Goal: Ask a question: Seek information or help from site administrators or community

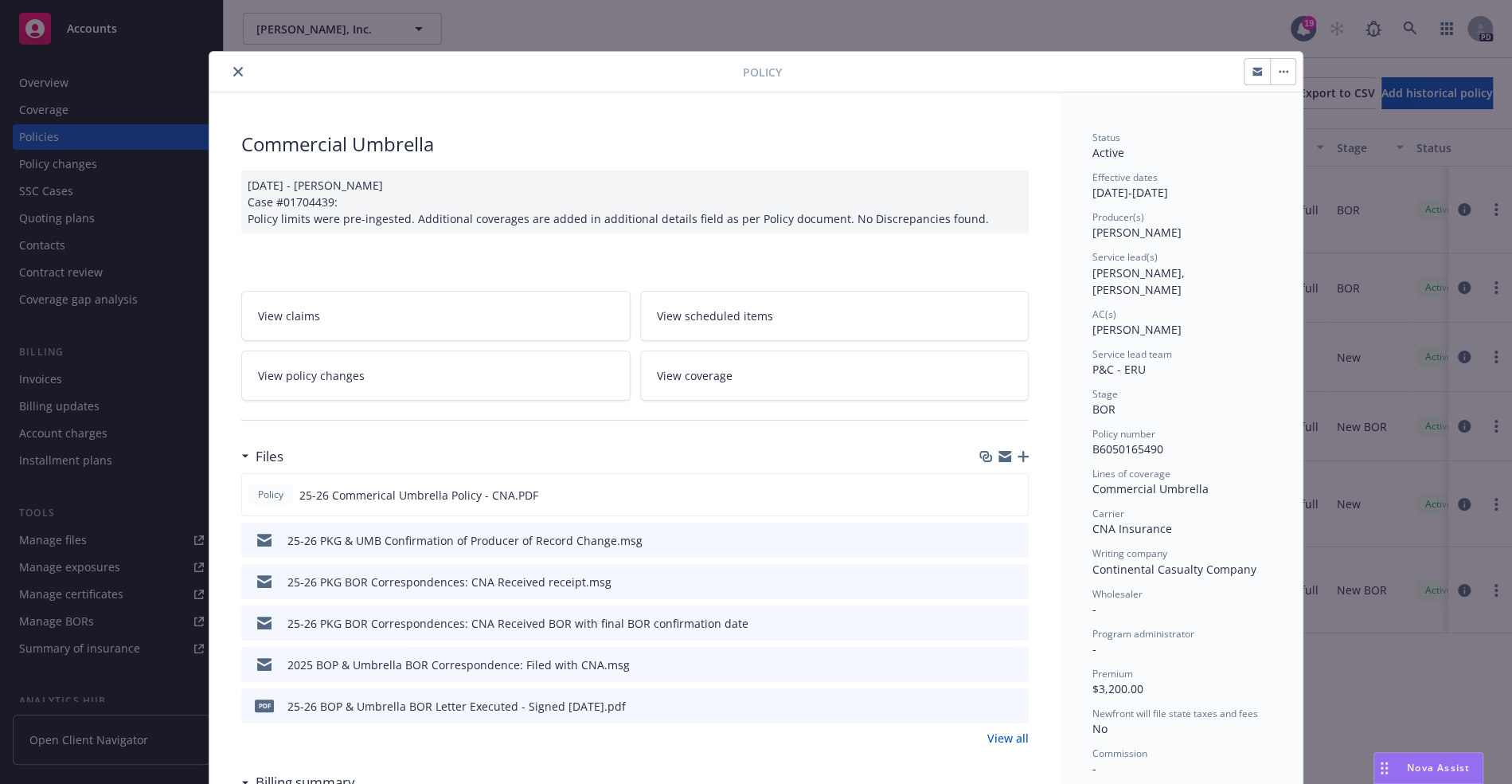
click at [235, 73] on button "close" at bounding box center [238, 71] width 19 height 19
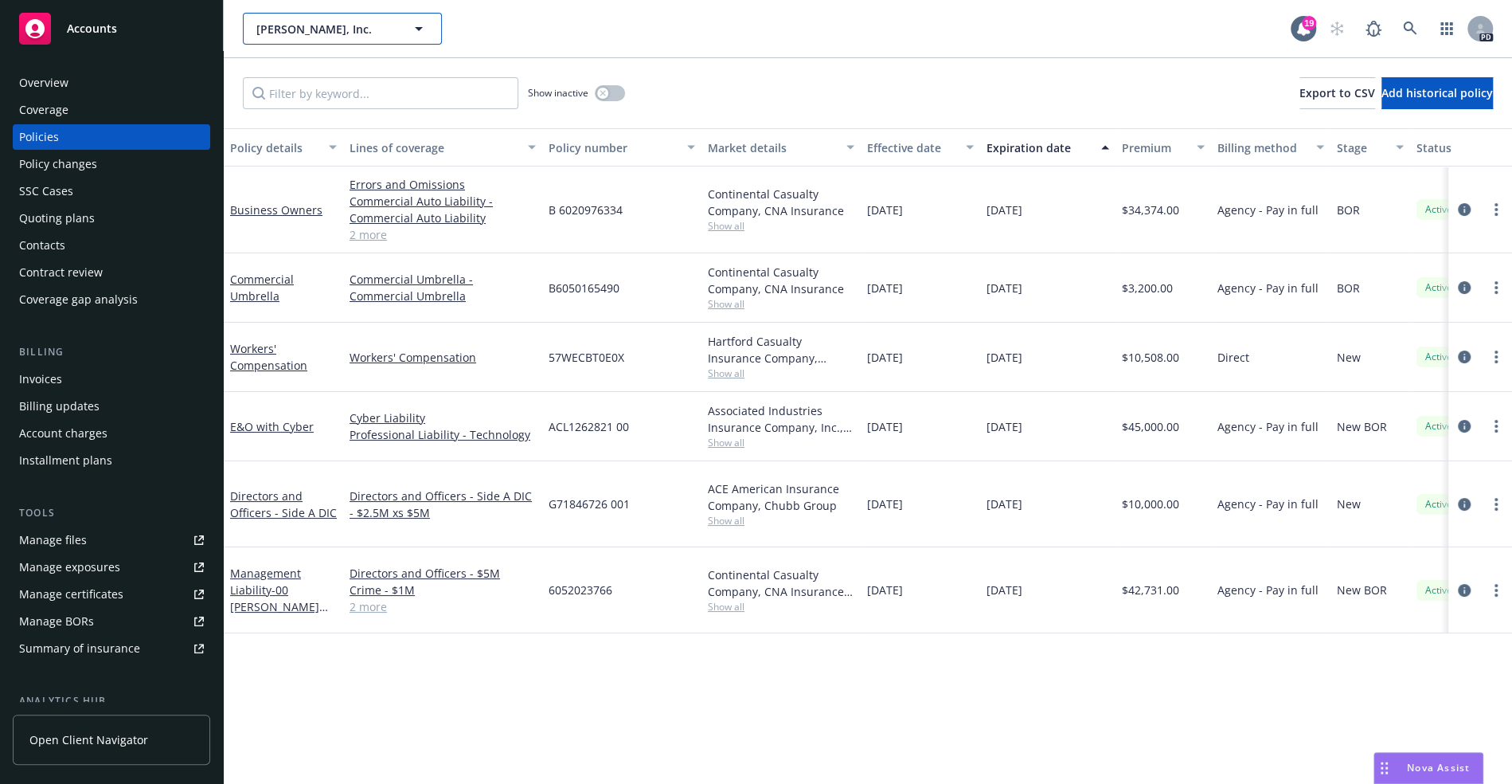
click at [302, 30] on span "[PERSON_NAME], Inc." at bounding box center [325, 28] width 138 height 17
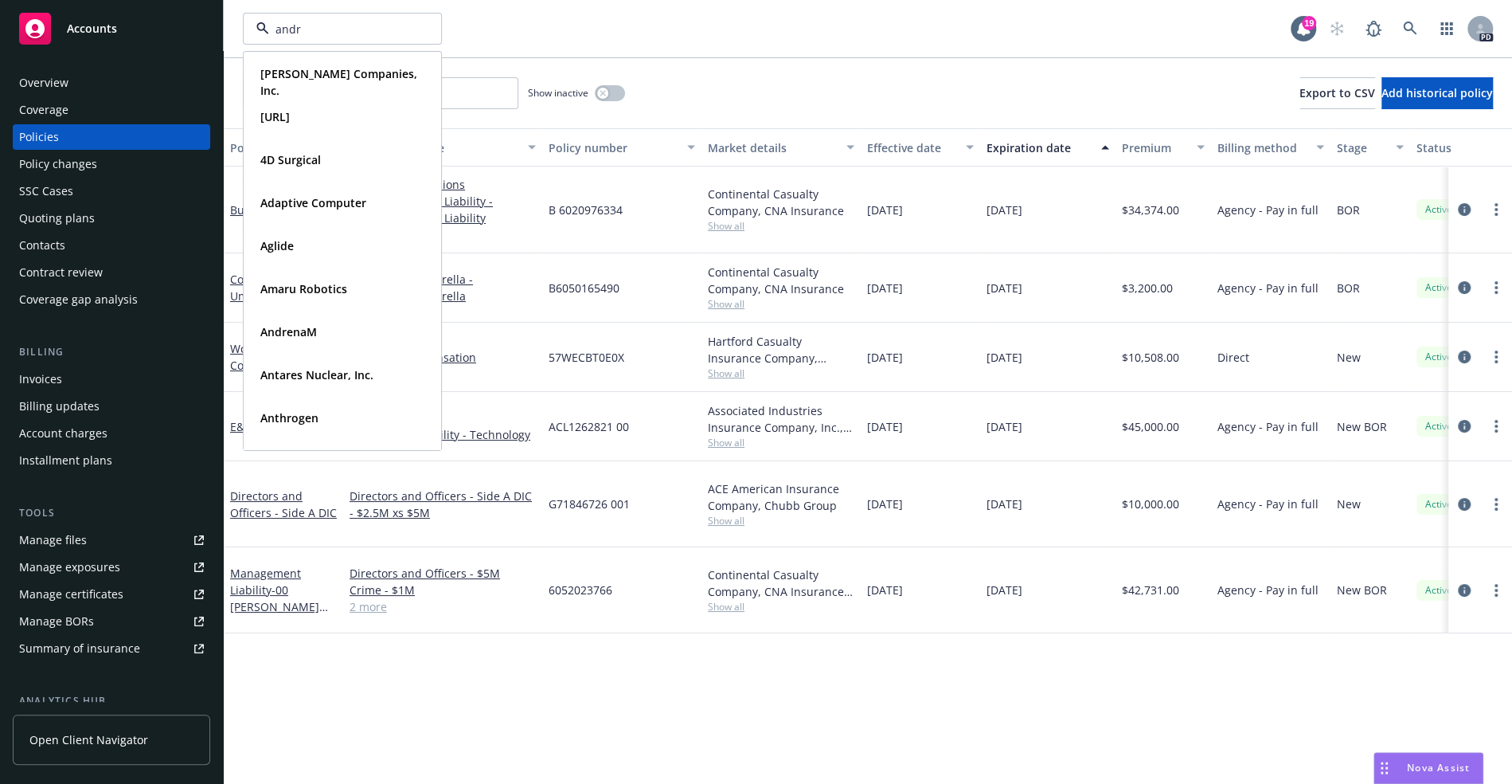
type input "andre"
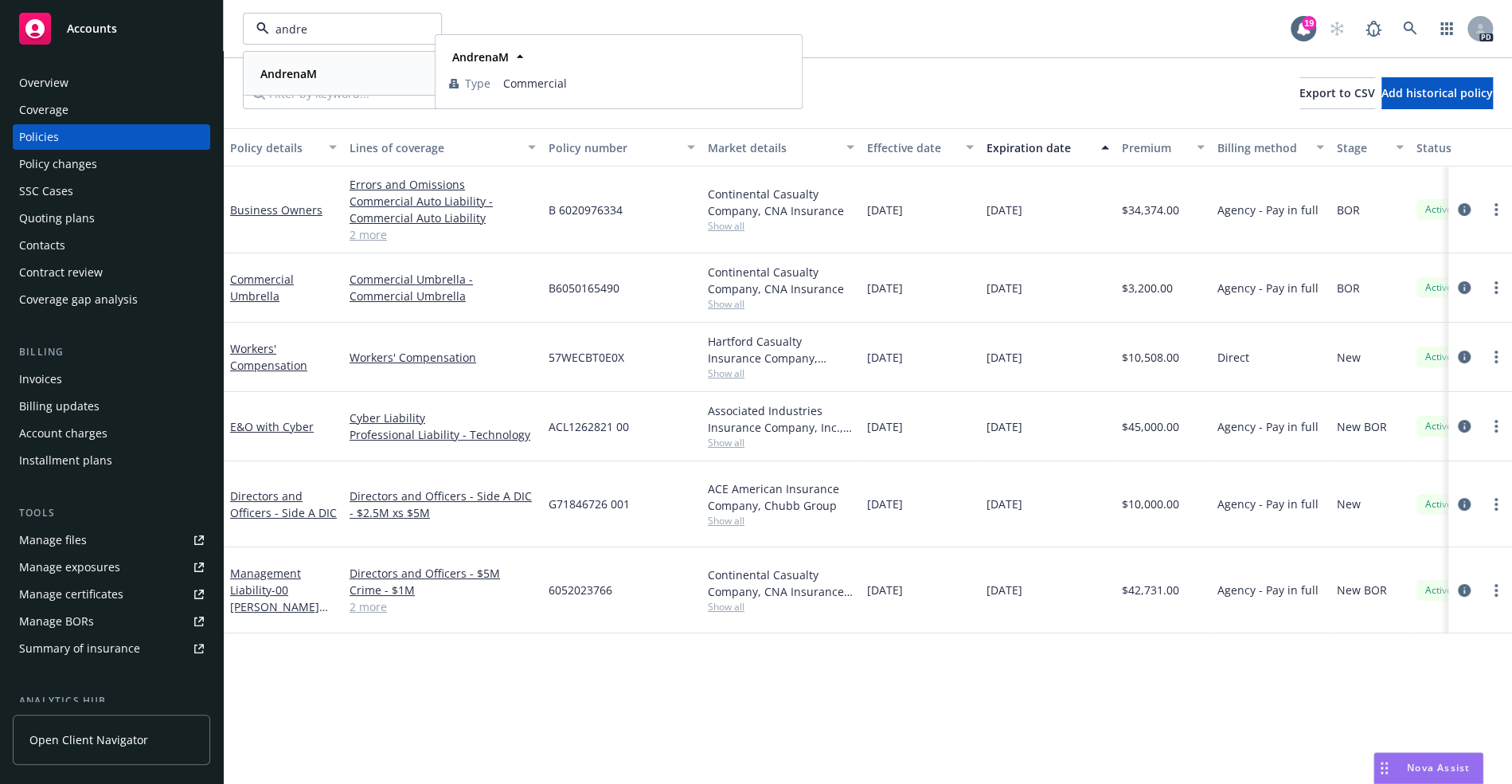
click at [284, 66] on strong "AndrenaM" at bounding box center [289, 73] width 57 height 15
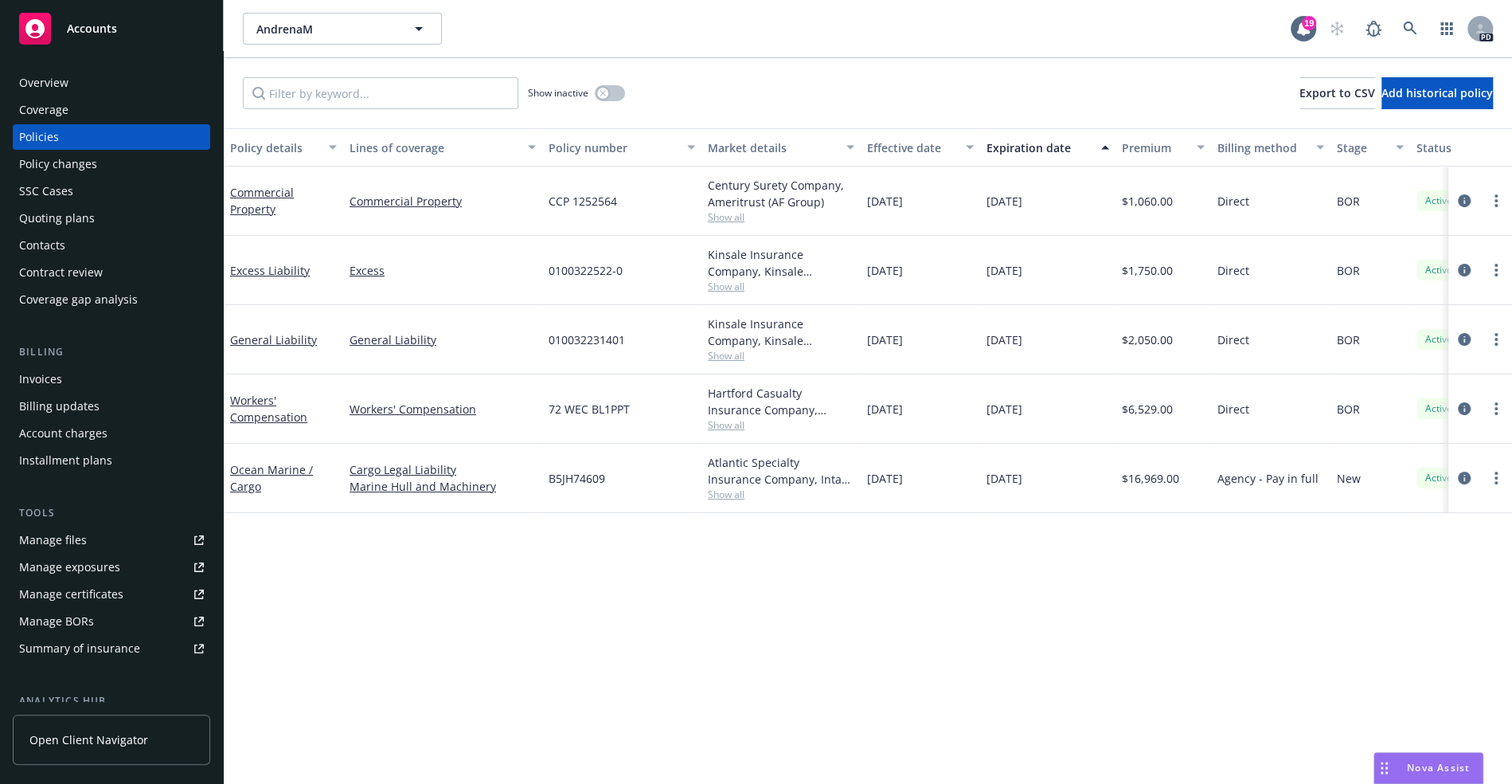
click at [1407, 769] on span "Nova Assist" at bounding box center [1438, 767] width 63 height 13
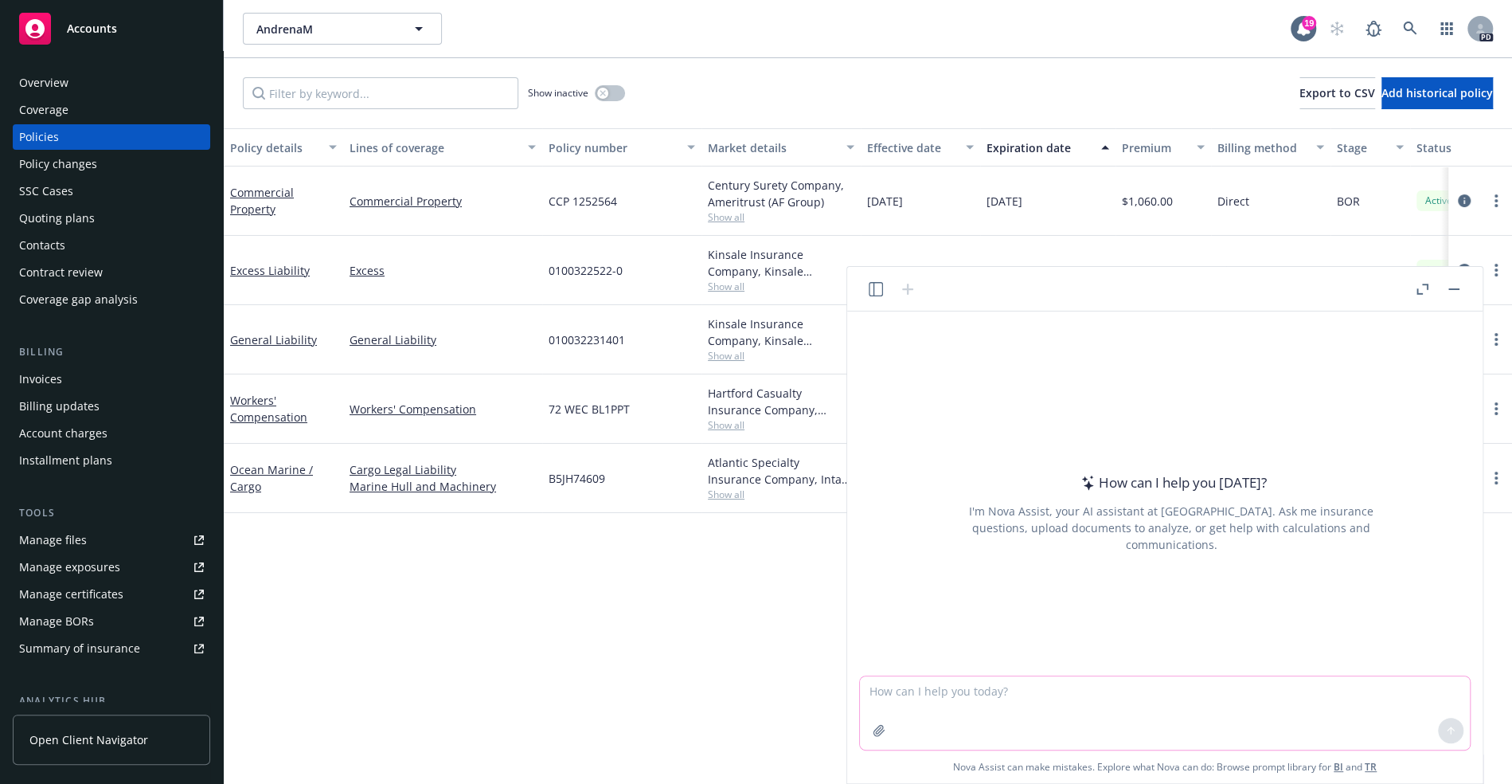
click at [922, 691] on textarea at bounding box center [1164, 713] width 610 height 73
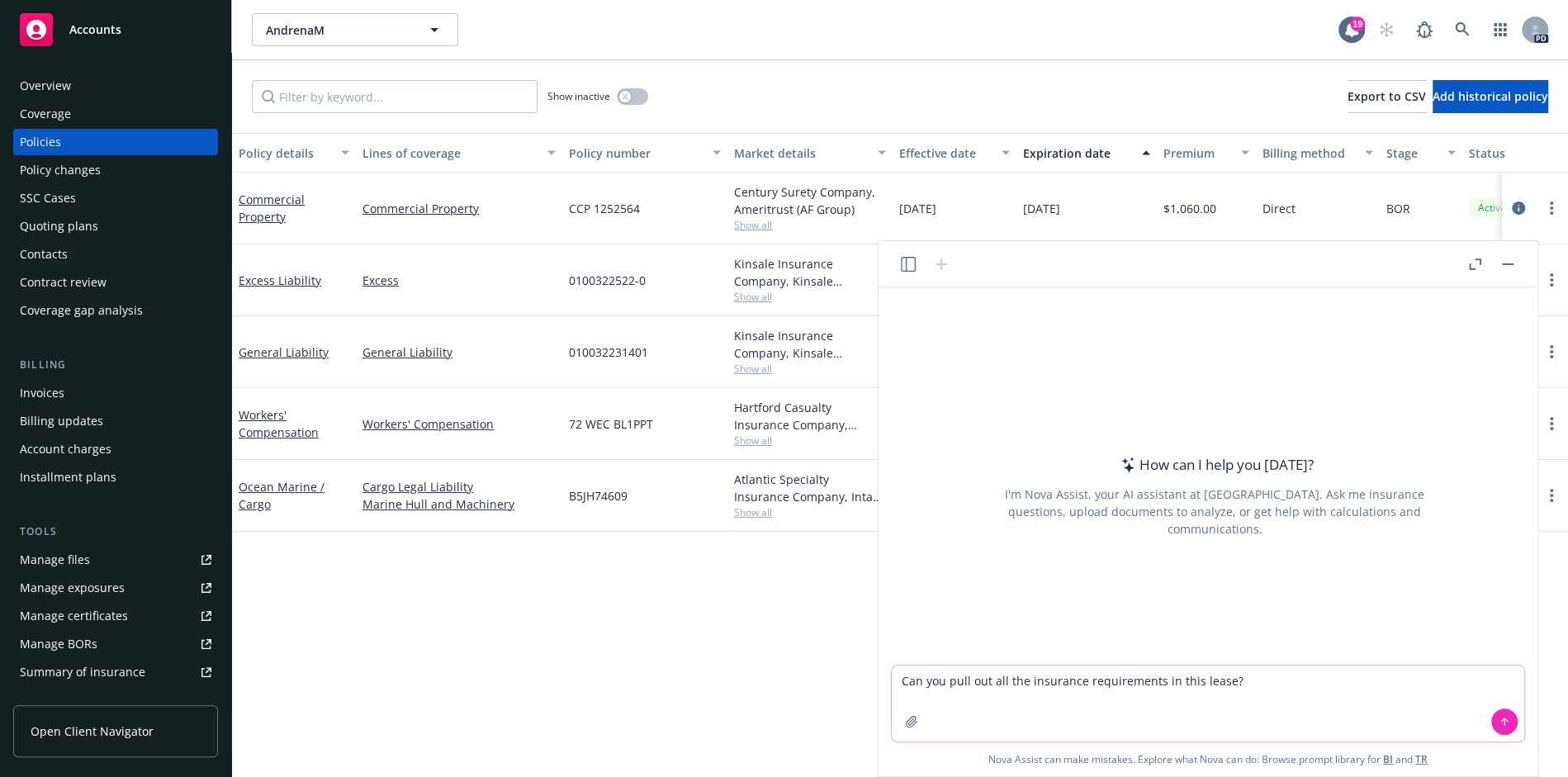
type textarea "Can you pull out all the insurance requirements in this lease?"
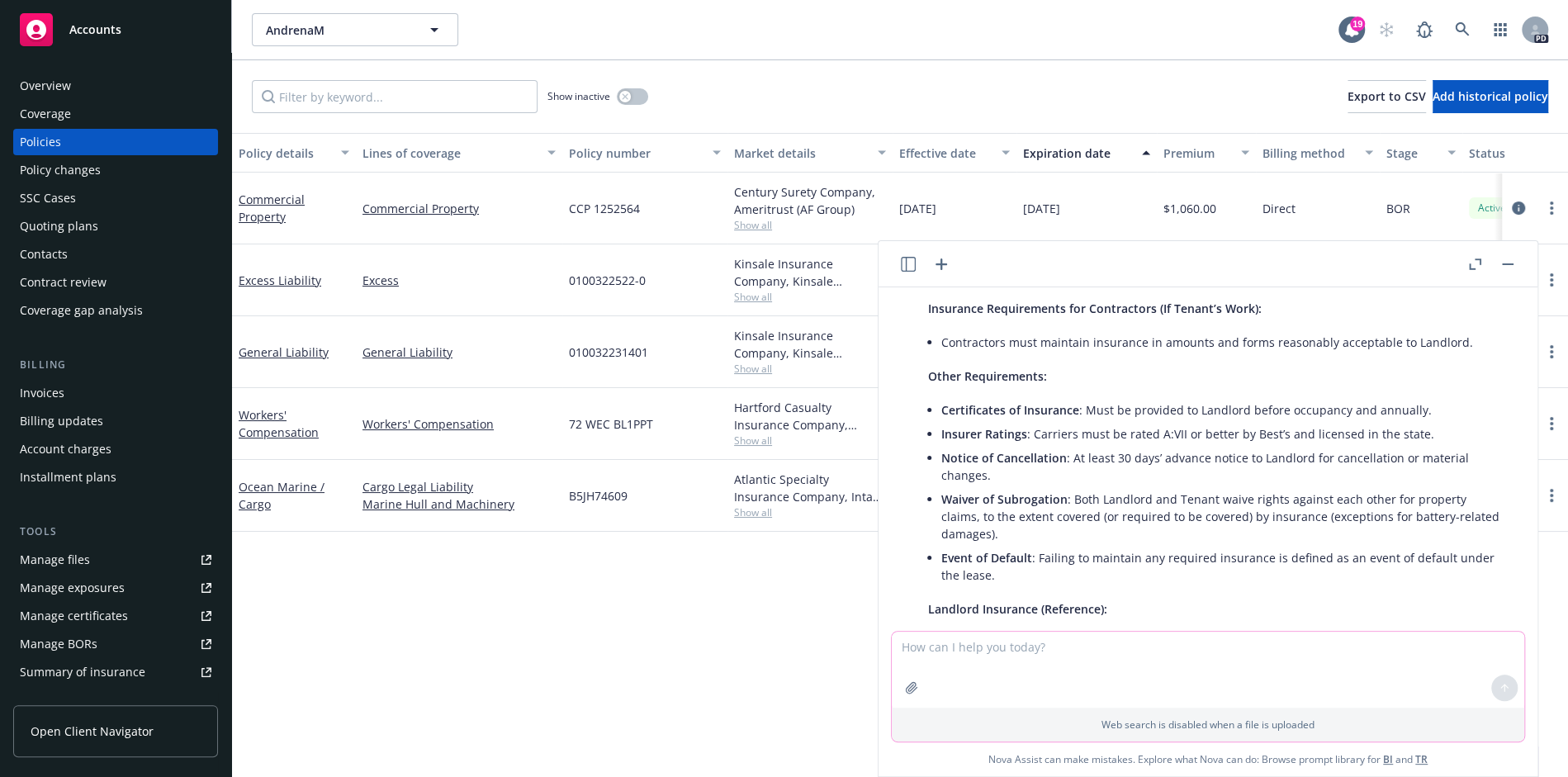
scroll to position [766, 0]
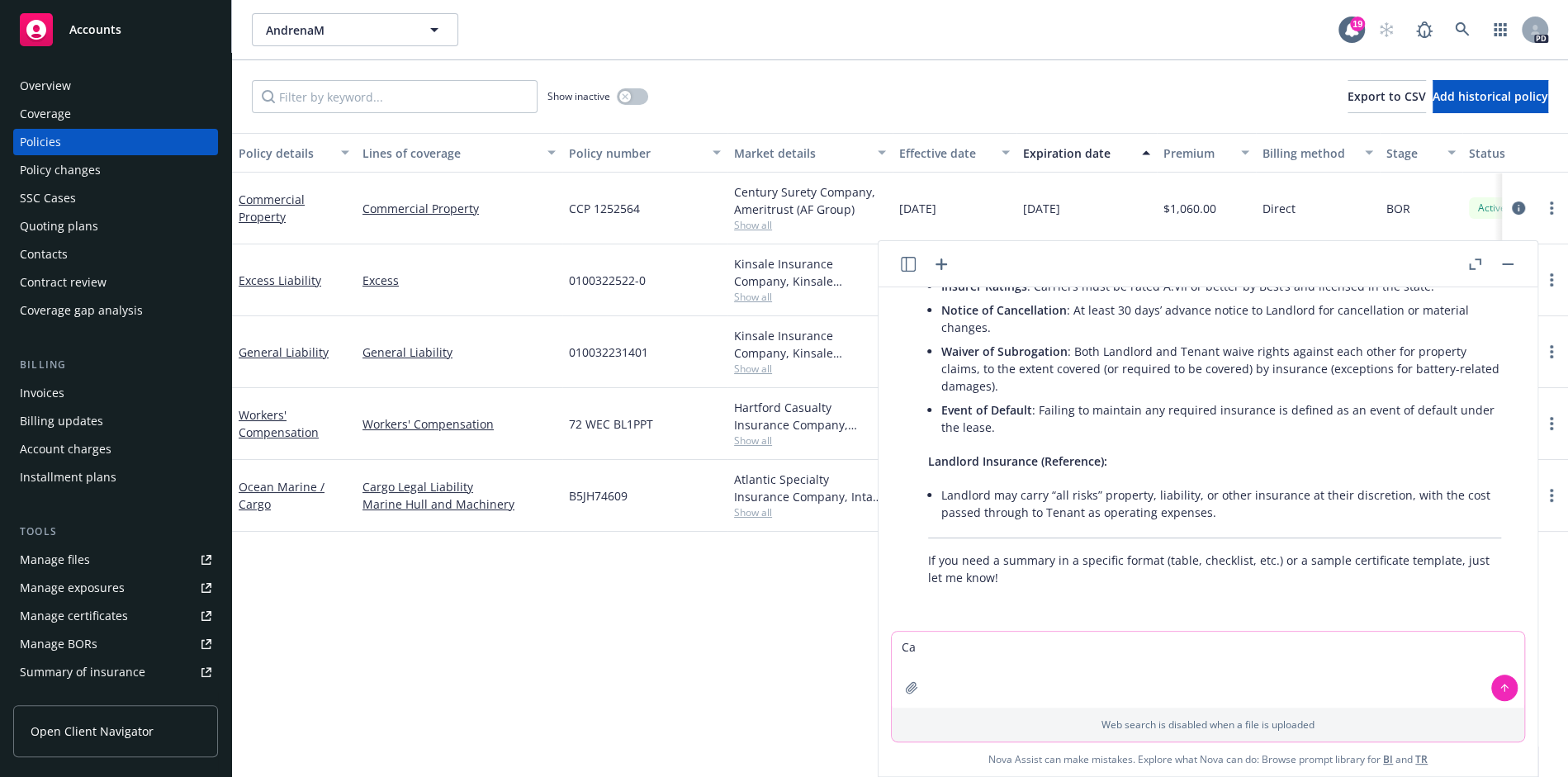
type textarea "C"
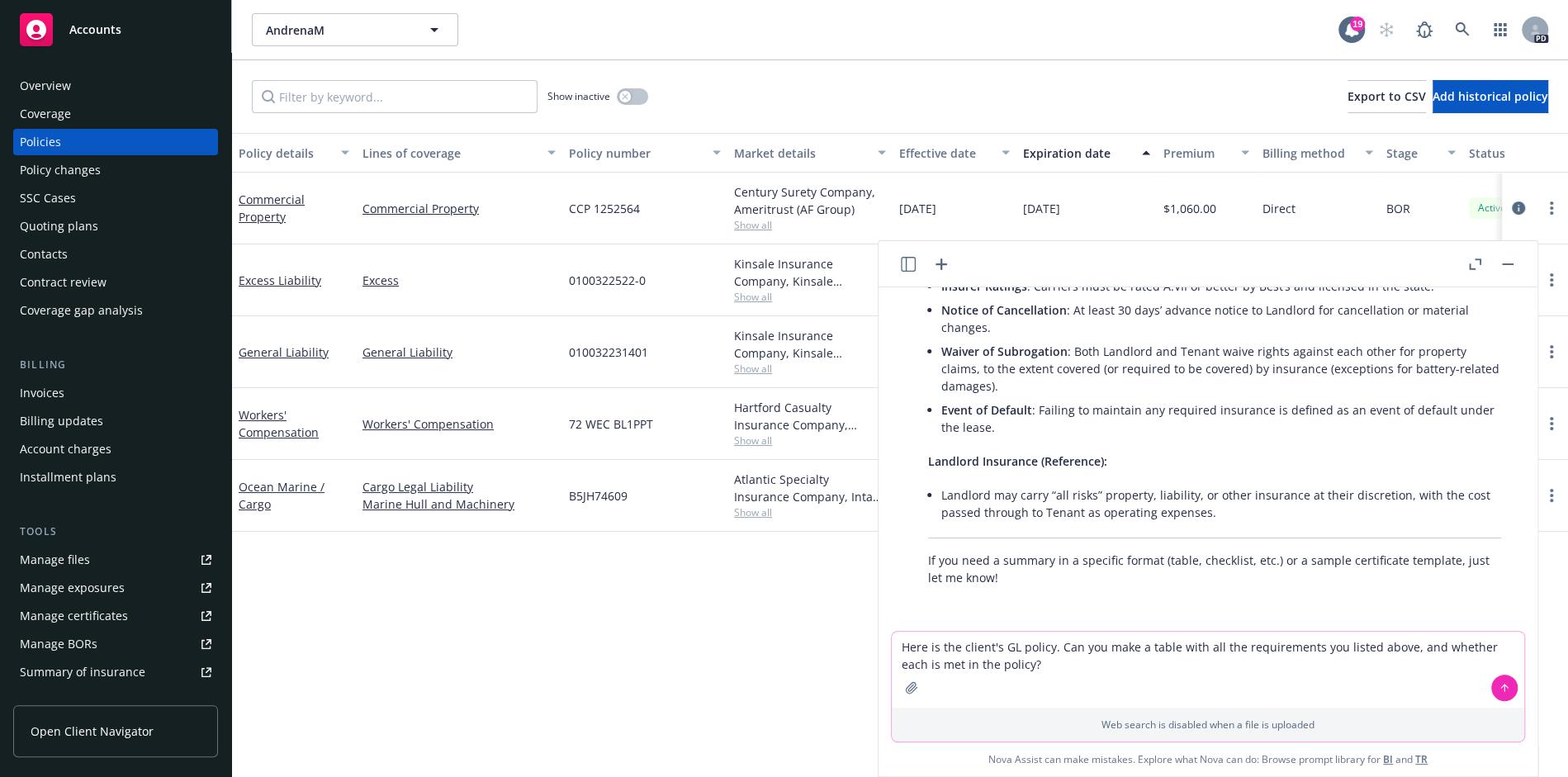
type textarea "Here is the client's GL policy. Can you make a table with all the requirements …"
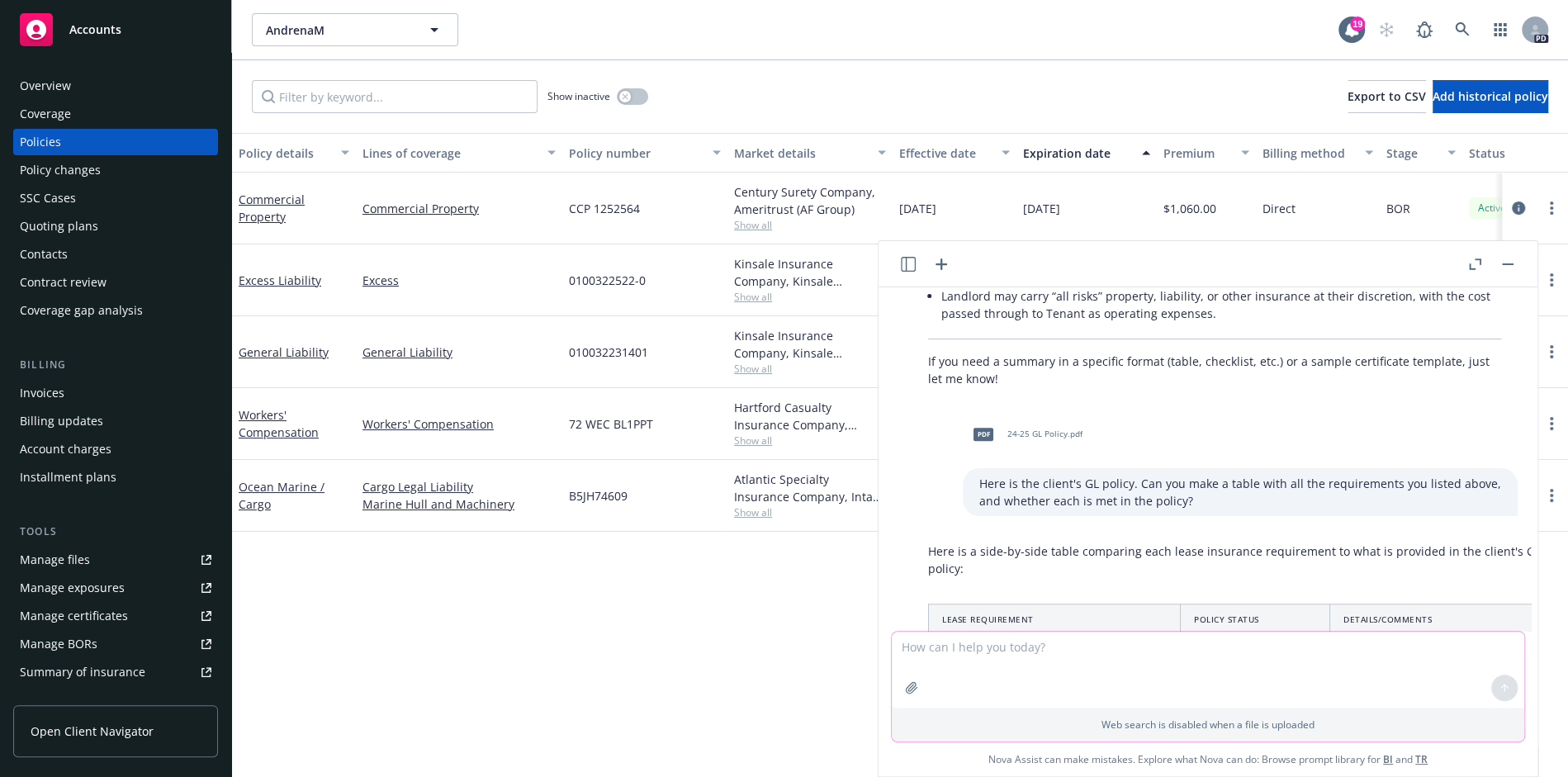
scroll to position [1112, 0]
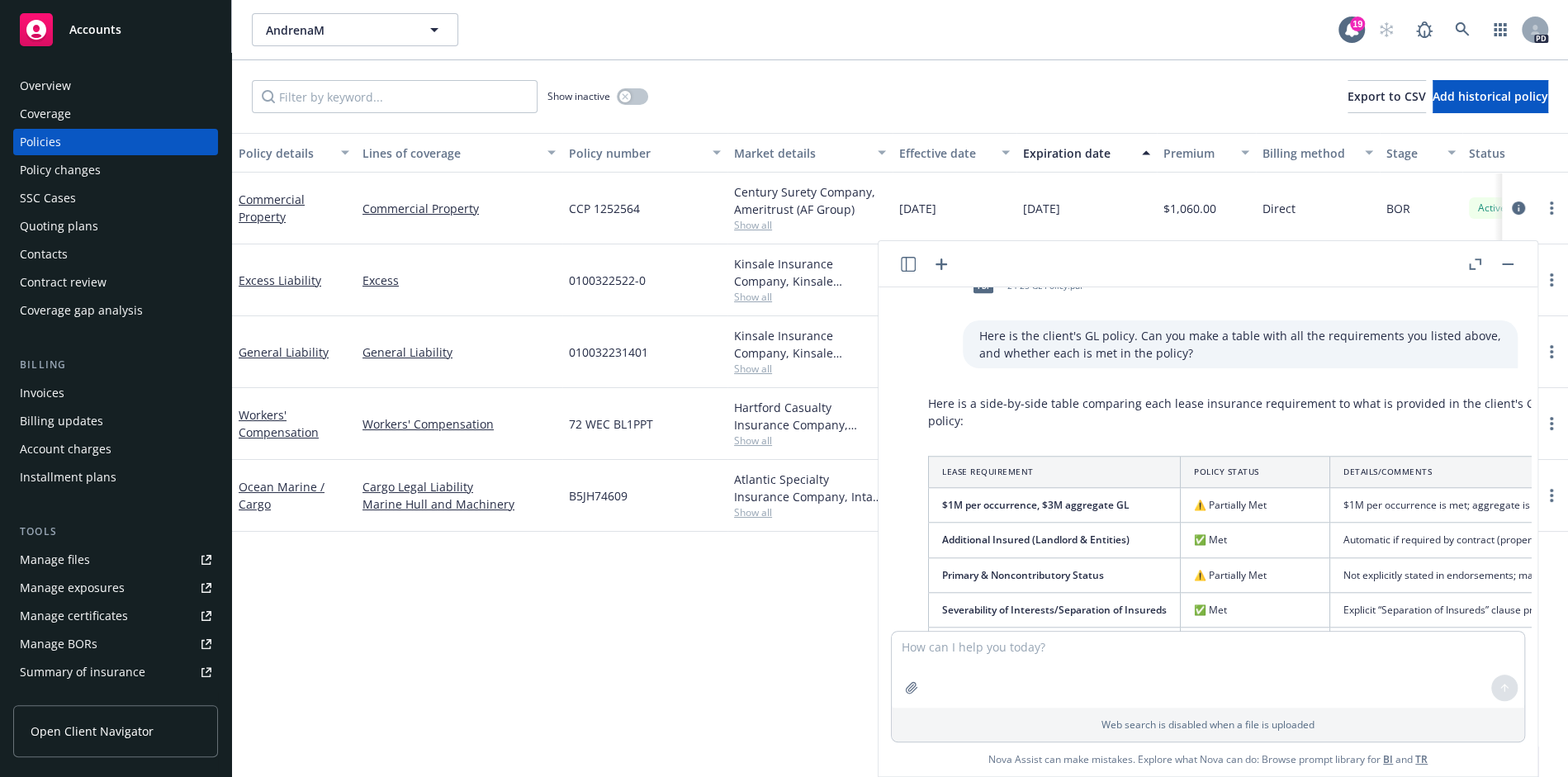
click at [1074, 467] on th "Lease Requirement" at bounding box center [1055, 472] width 252 height 31
click at [1473, 272] on button "button" at bounding box center [1474, 264] width 19 height 19
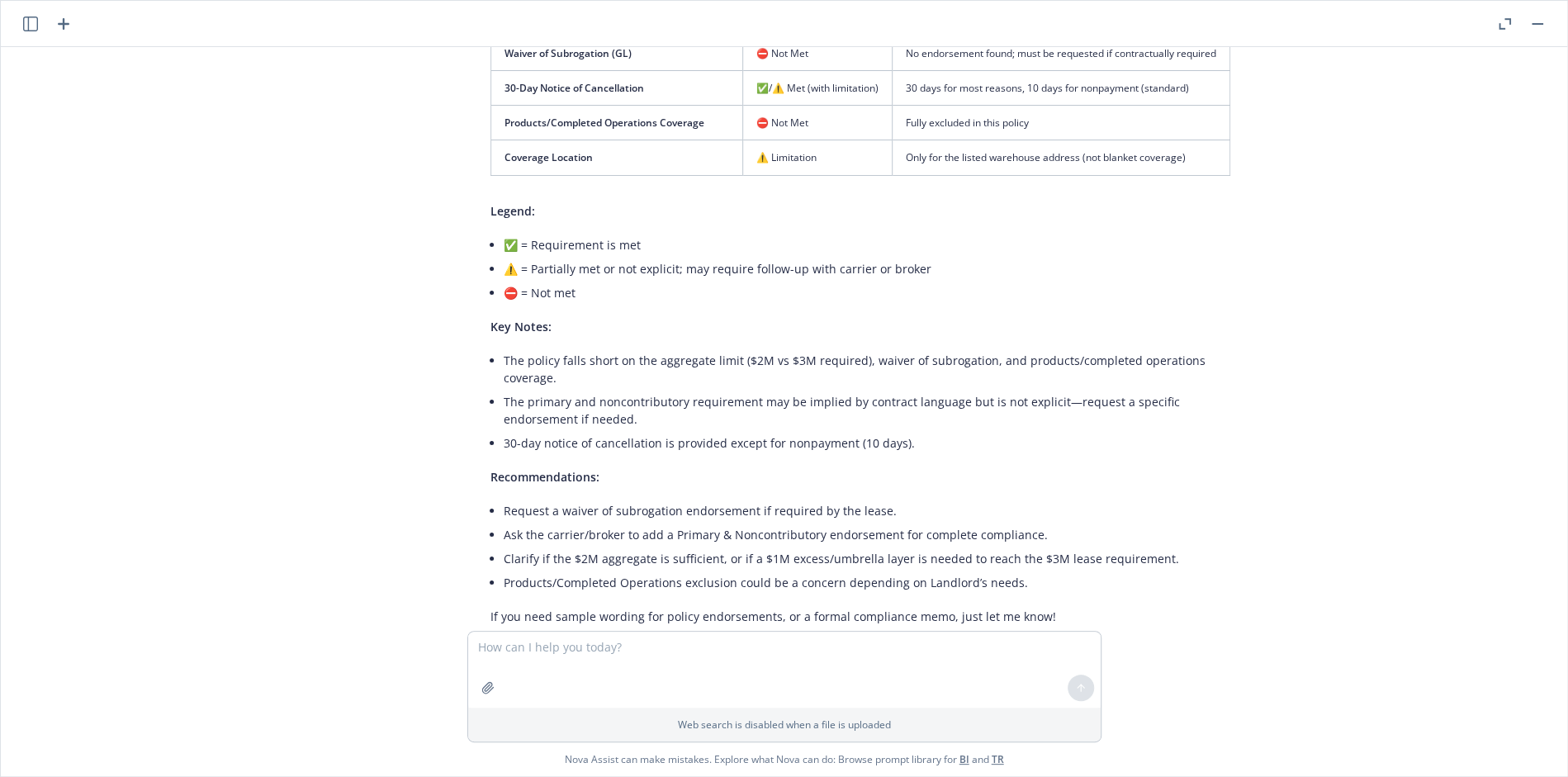
scroll to position [1136, 0]
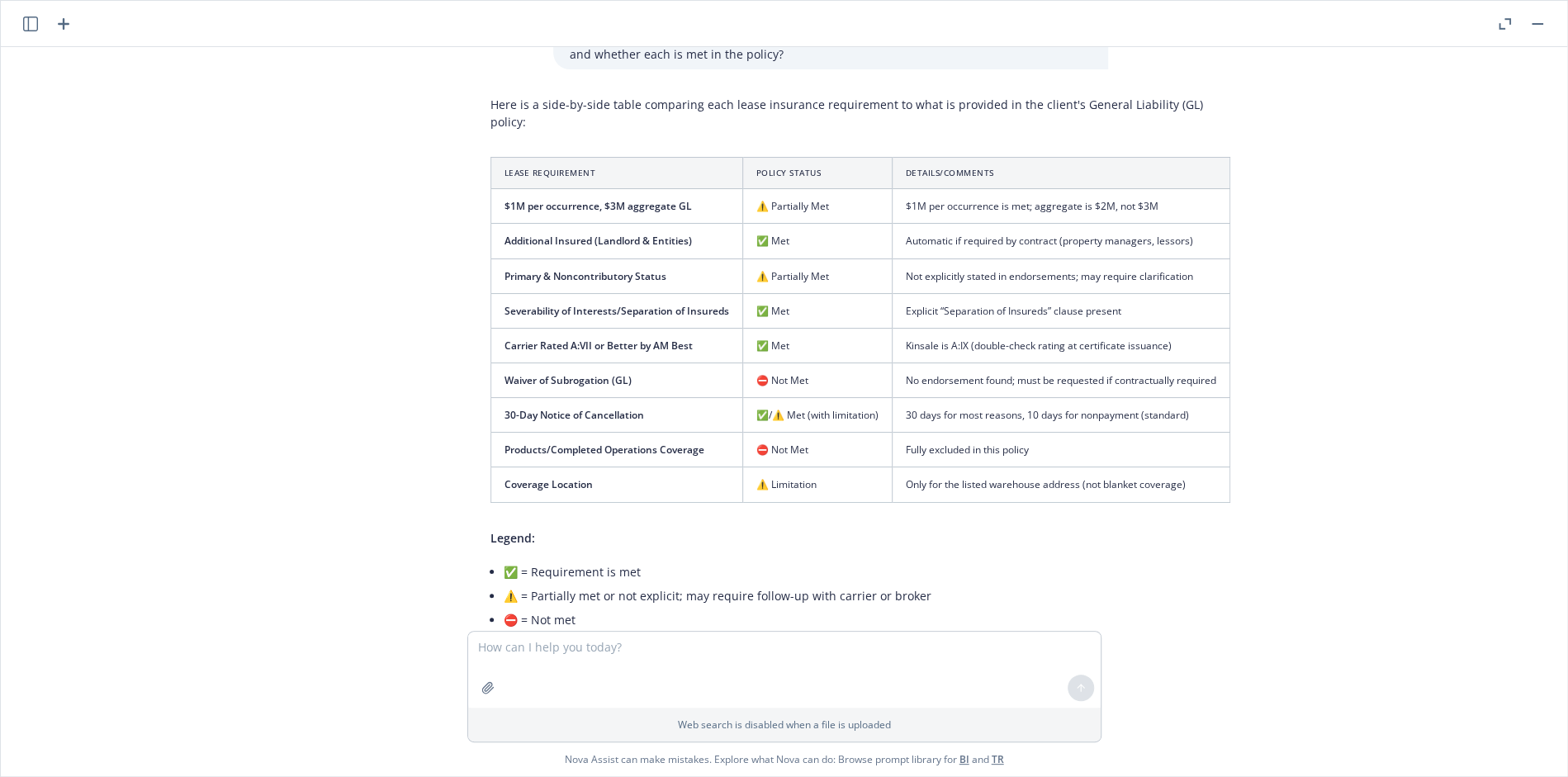
click at [593, 158] on th "Lease Requirement" at bounding box center [616, 173] width 252 height 31
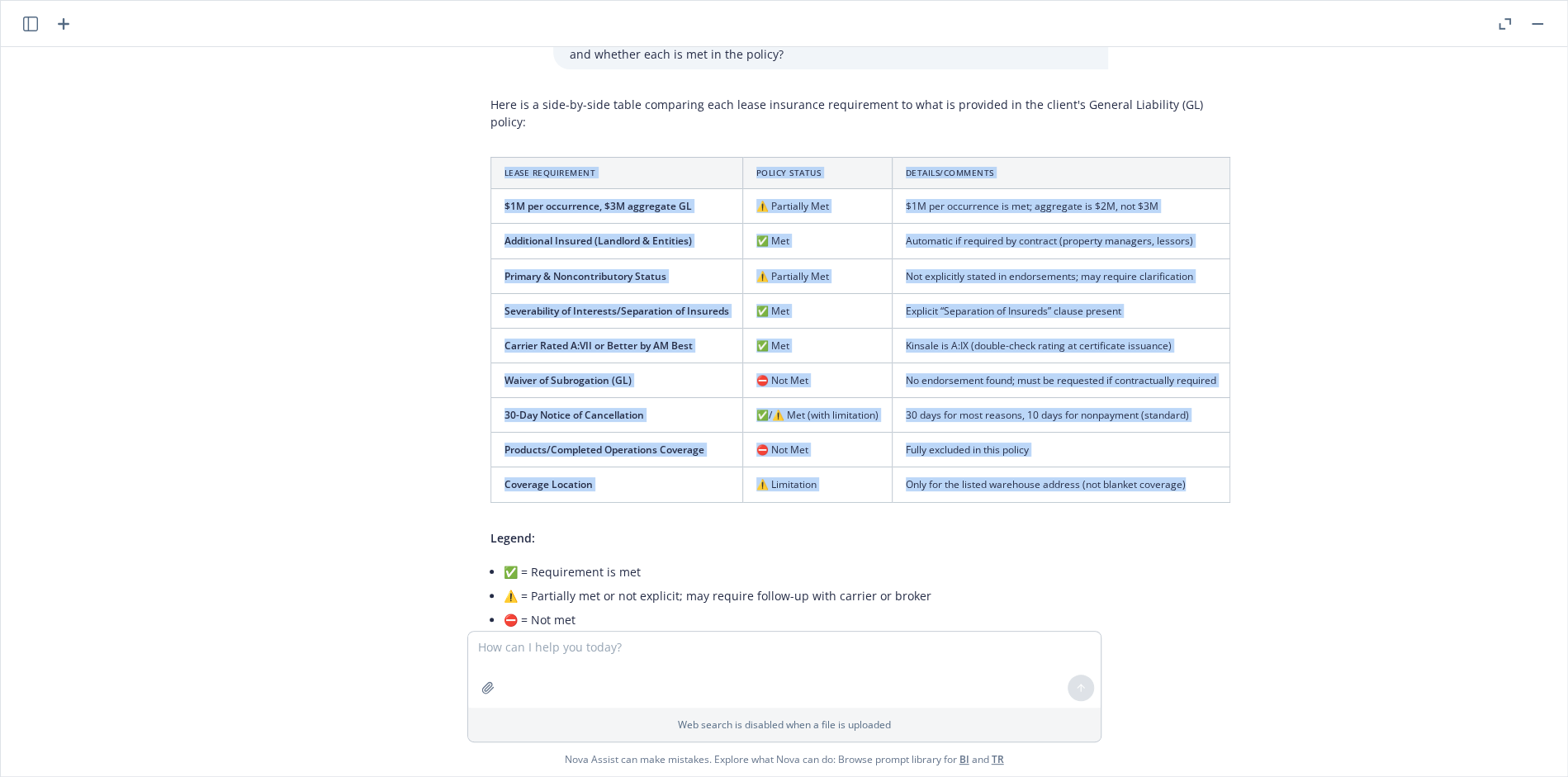
drag, startPoint x: 1194, startPoint y: 456, endPoint x: 452, endPoint y: 120, distance: 814.5
click at [461, 120] on div "Here is a side-by-side table comparing each lease insurance requirement to what…" at bounding box center [791, 524] width 661 height 869
copy table "Lease Requirement Policy Status Details/Comments $1M per occurrence, $3M aggreg…"
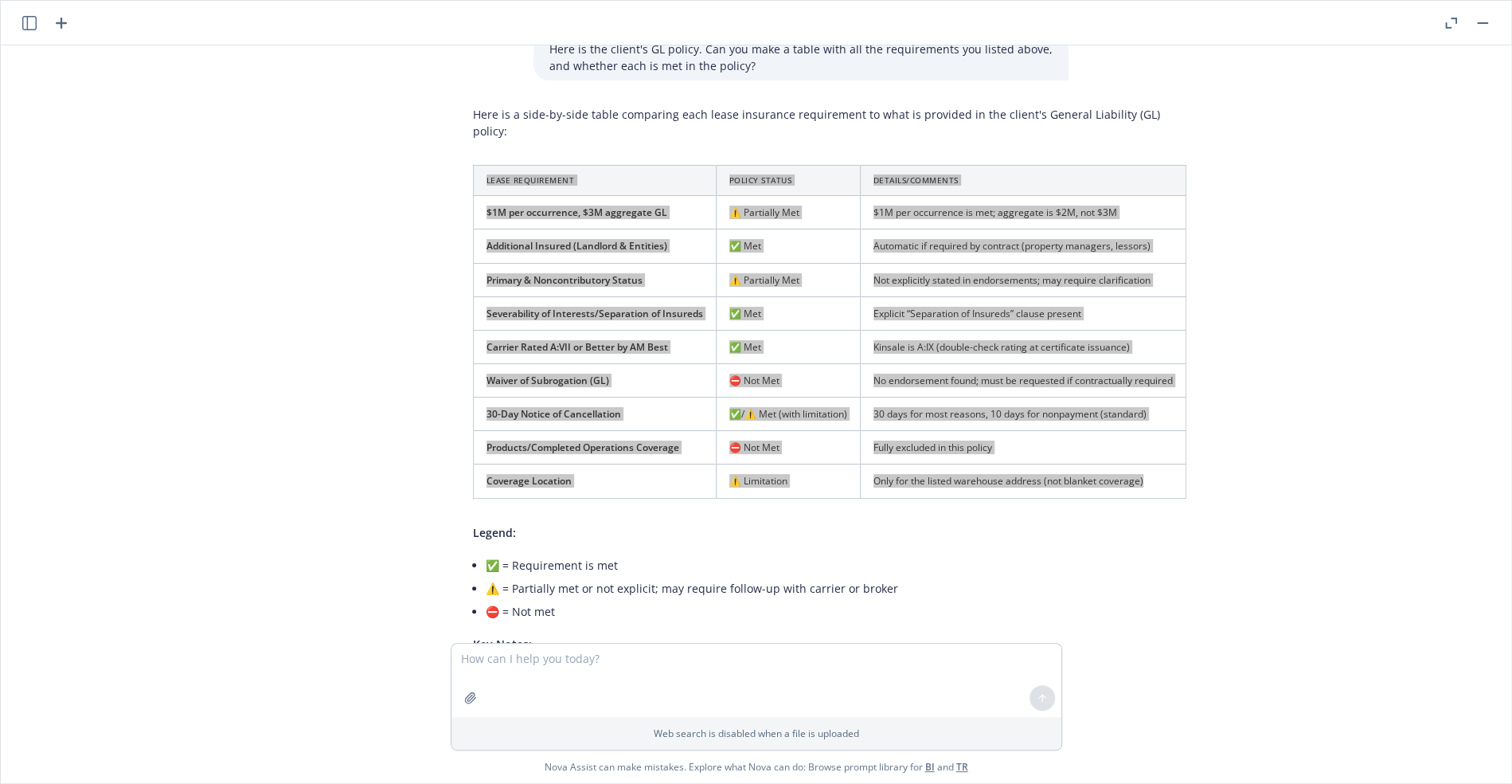
scroll to position [1378, 0]
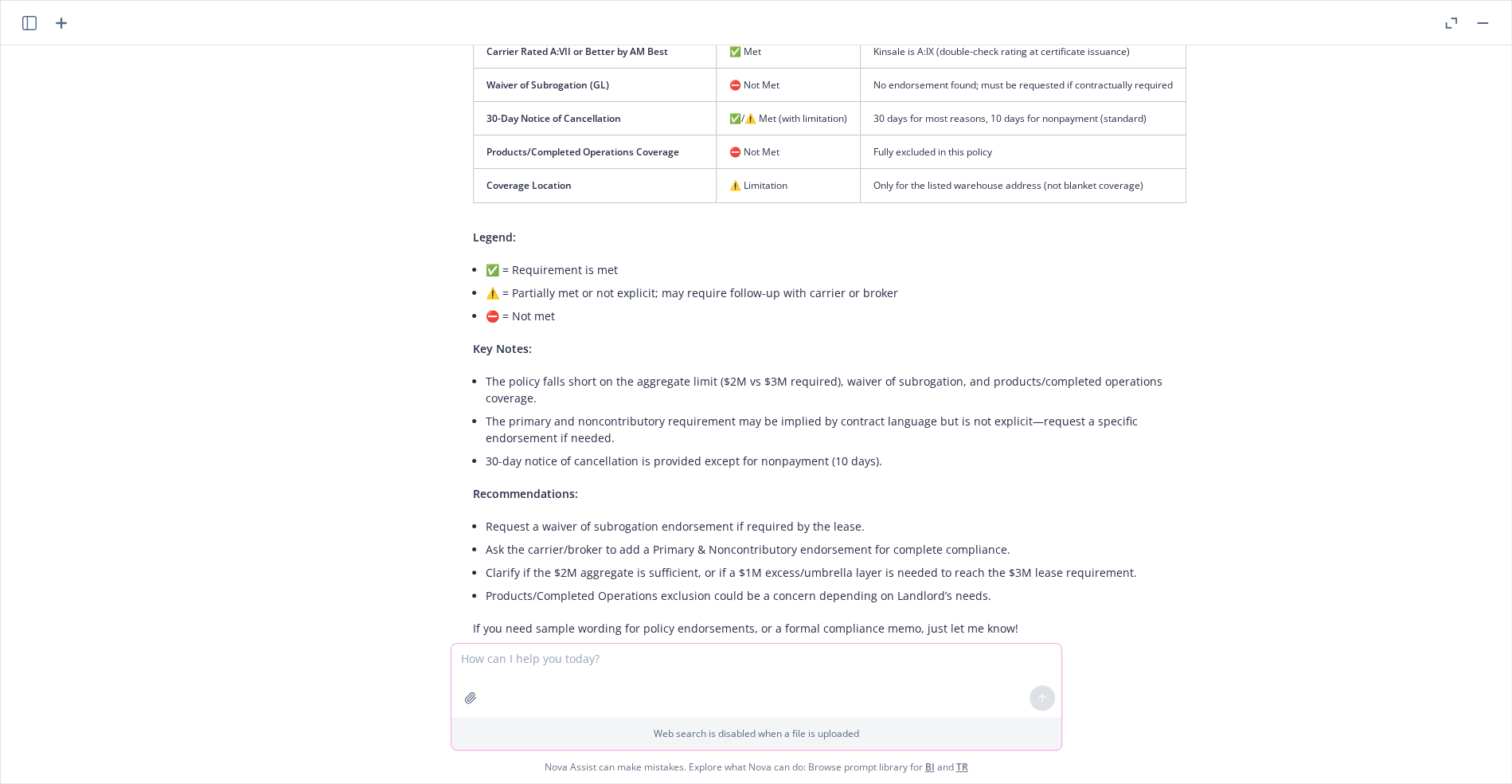
click at [534, 650] on textarea at bounding box center [756, 680] width 610 height 73
type textarea "Can you convert the table into a CSV file"
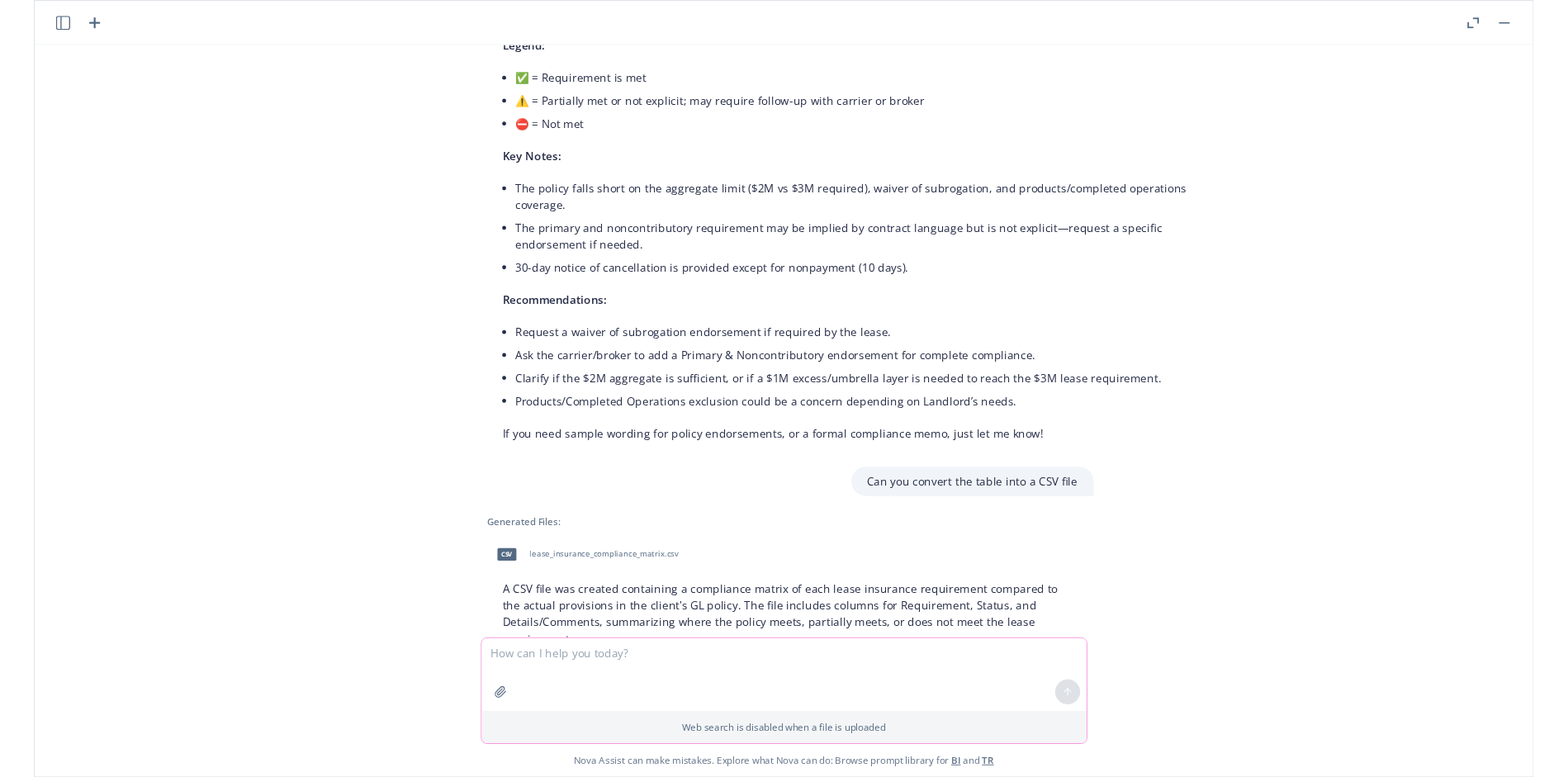
scroll to position [1644, 0]
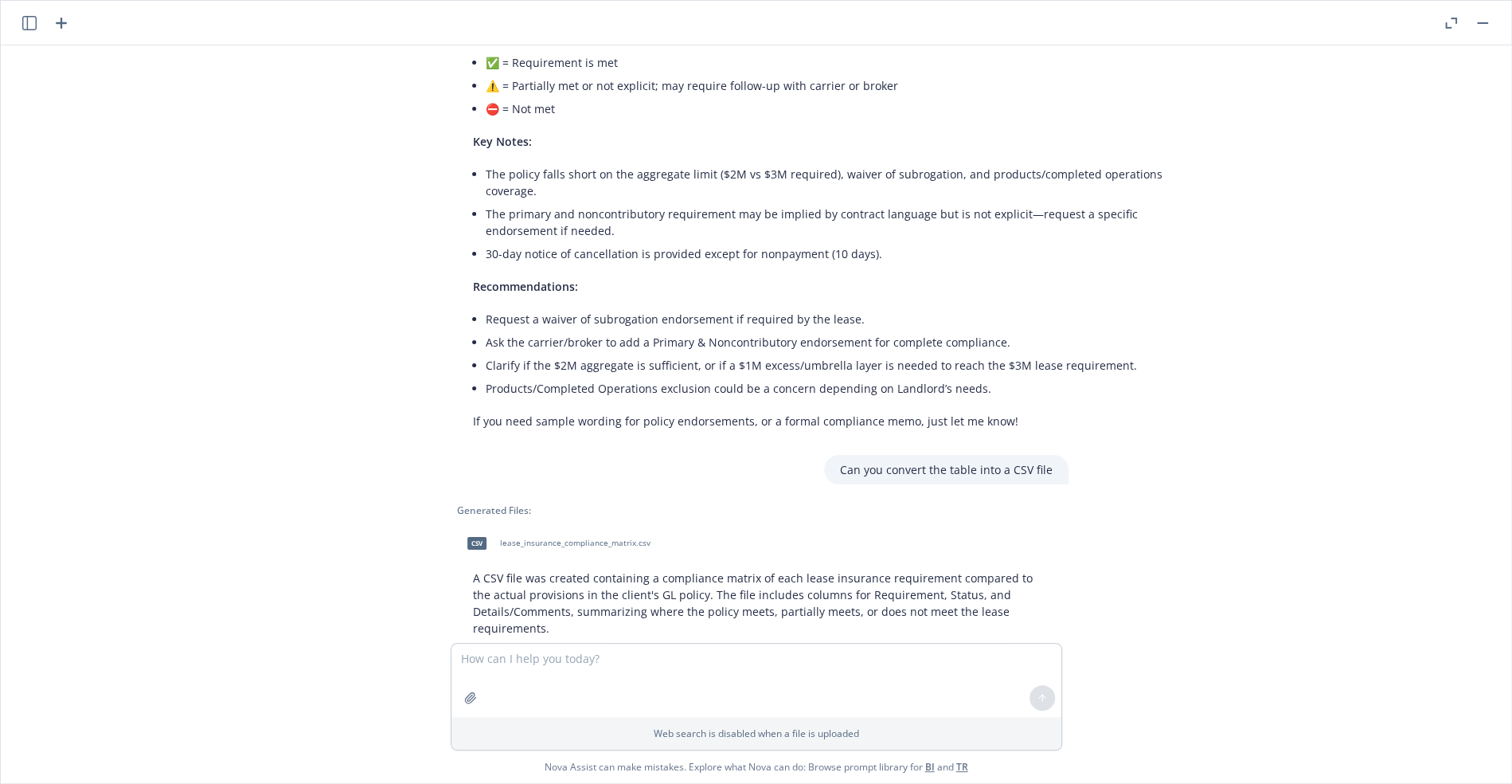
click at [537, 537] on span "lease_insurance_compliance_matrix.csv" at bounding box center [575, 543] width 150 height 11
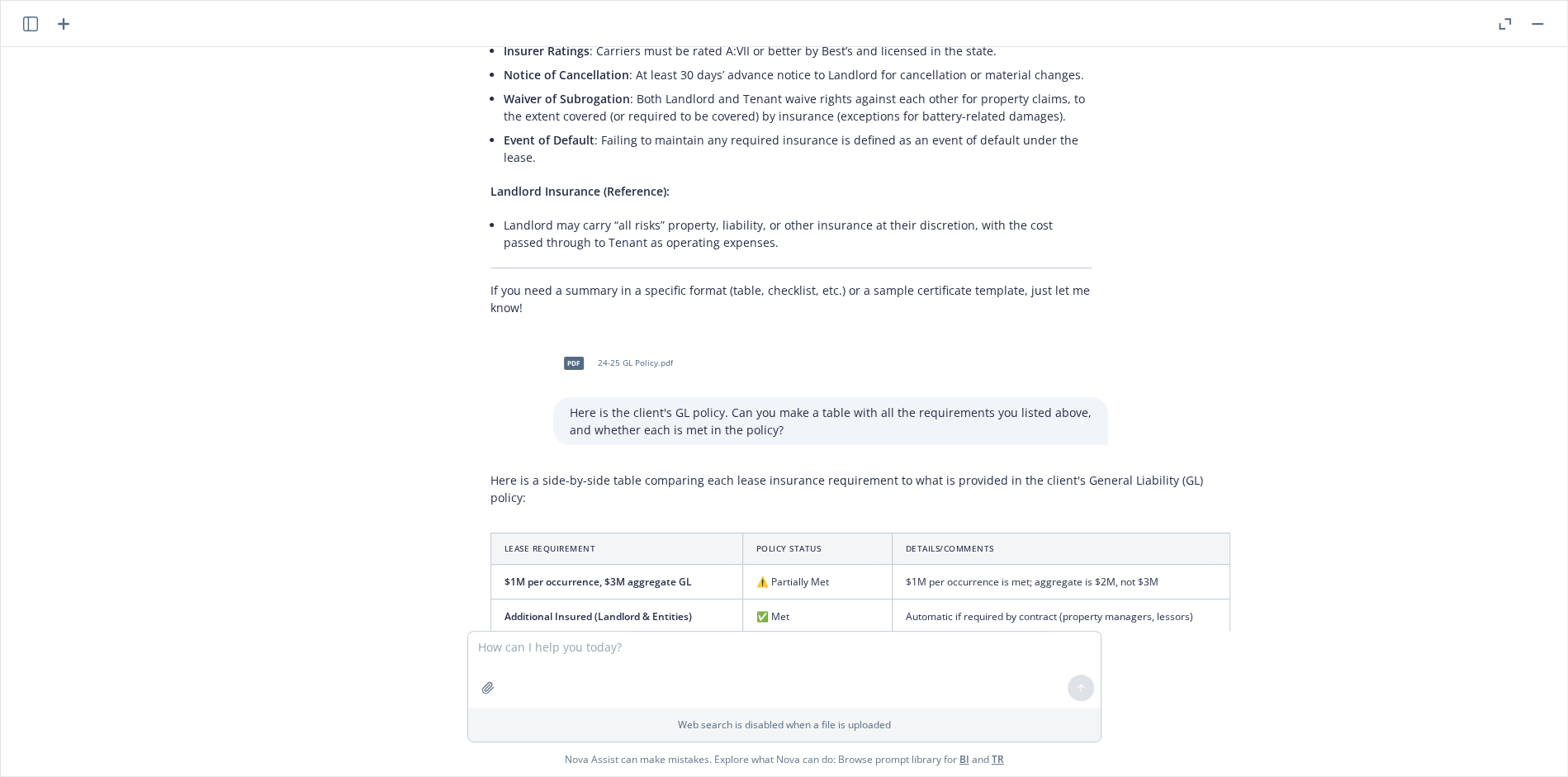
scroll to position [747, 0]
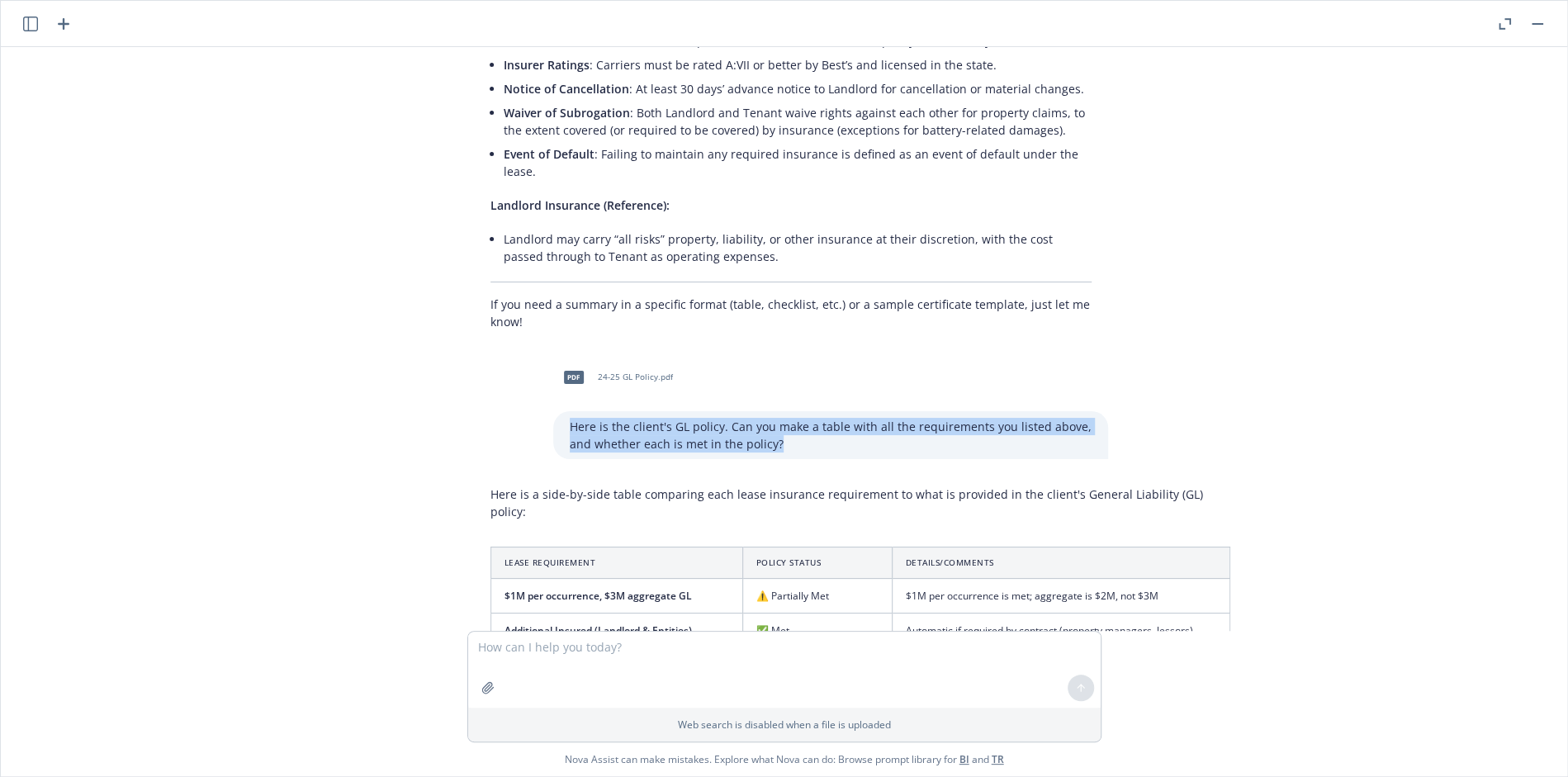
drag, startPoint x: 788, startPoint y: 427, endPoint x: 561, endPoint y: 400, distance: 228.6
click at [569, 418] on p "Here is the client's GL policy. Can you make a table with all the requirements …" at bounding box center [831, 436] width 522 height 35
copy p "Here is the client's GL policy. Can you make a table with all the requirements …"
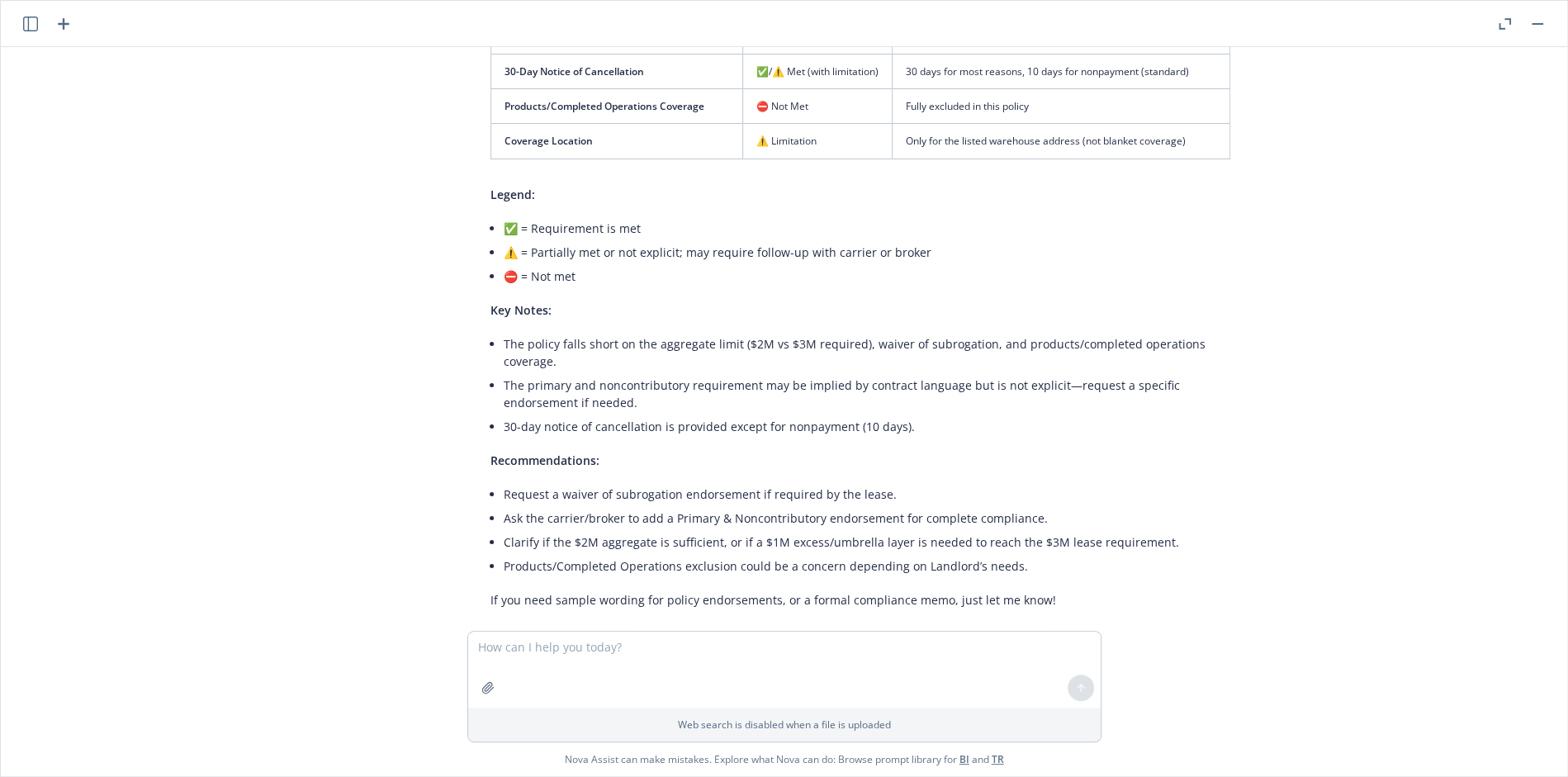
scroll to position [1679, 0]
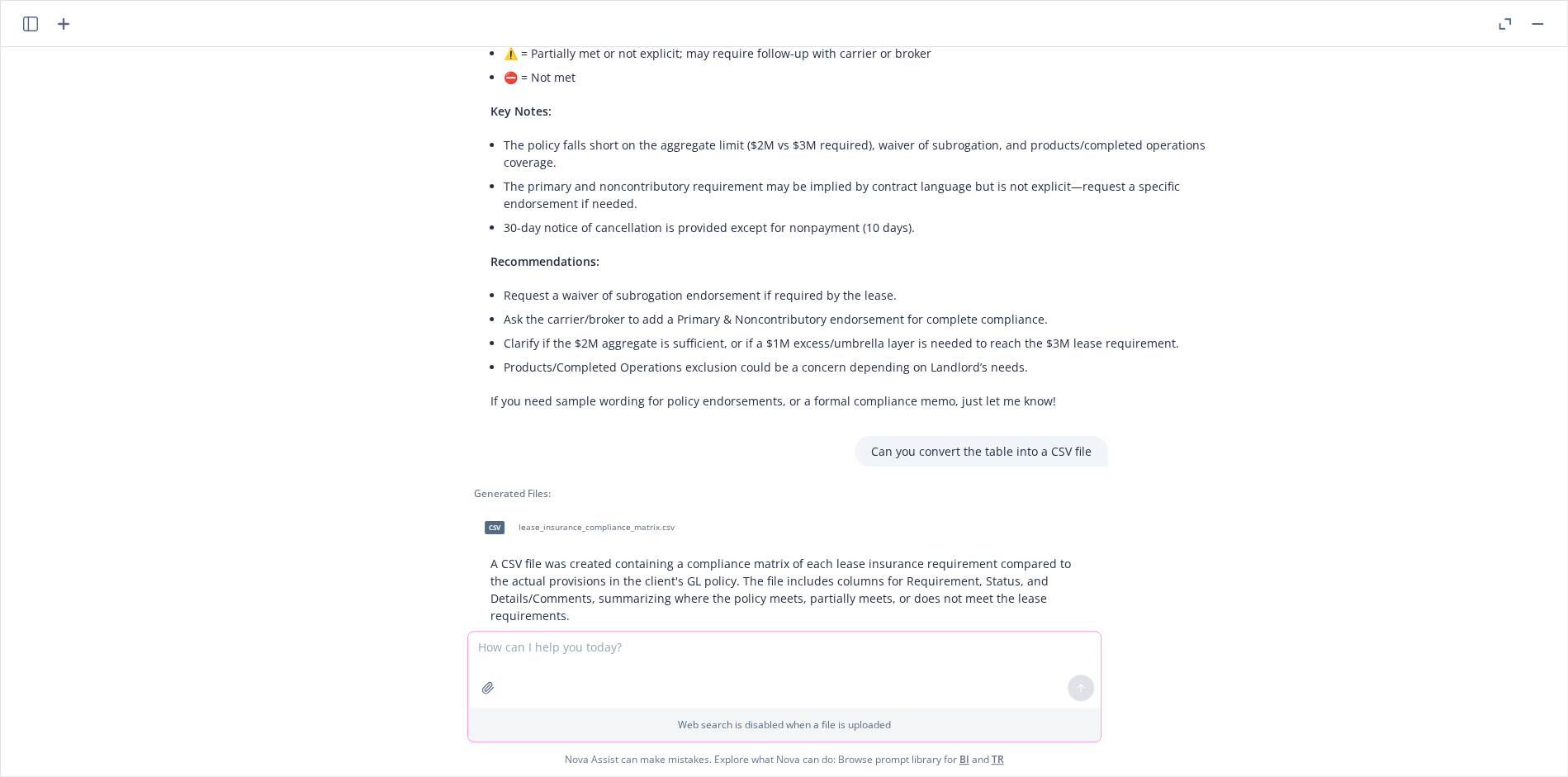
click at [545, 658] on textarea at bounding box center [784, 670] width 632 height 76
paste textarea "Here is the client's GL policy. Can you make a table with all the requirements …"
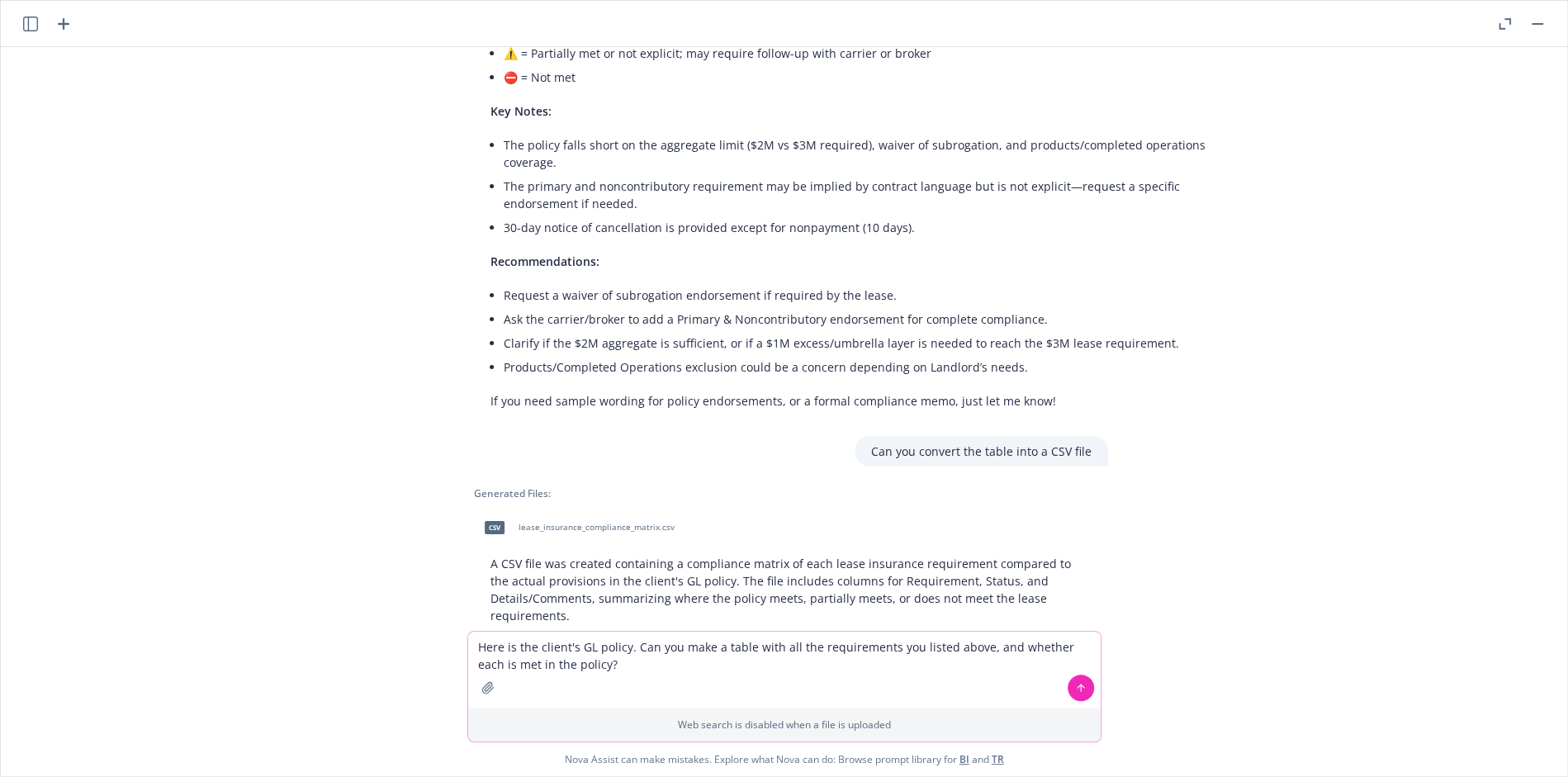
drag, startPoint x: 592, startPoint y: 648, endPoint x: 579, endPoint y: 648, distance: 13.0
click at [579, 648] on textarea "Here is the client's GL policy. Can you make a table with all the requirements …" at bounding box center [784, 670] width 632 height 76
click at [844, 649] on textarea "Here is the client's Property policy. Can you make a table with all the require…" at bounding box center [784, 670] width 632 height 76
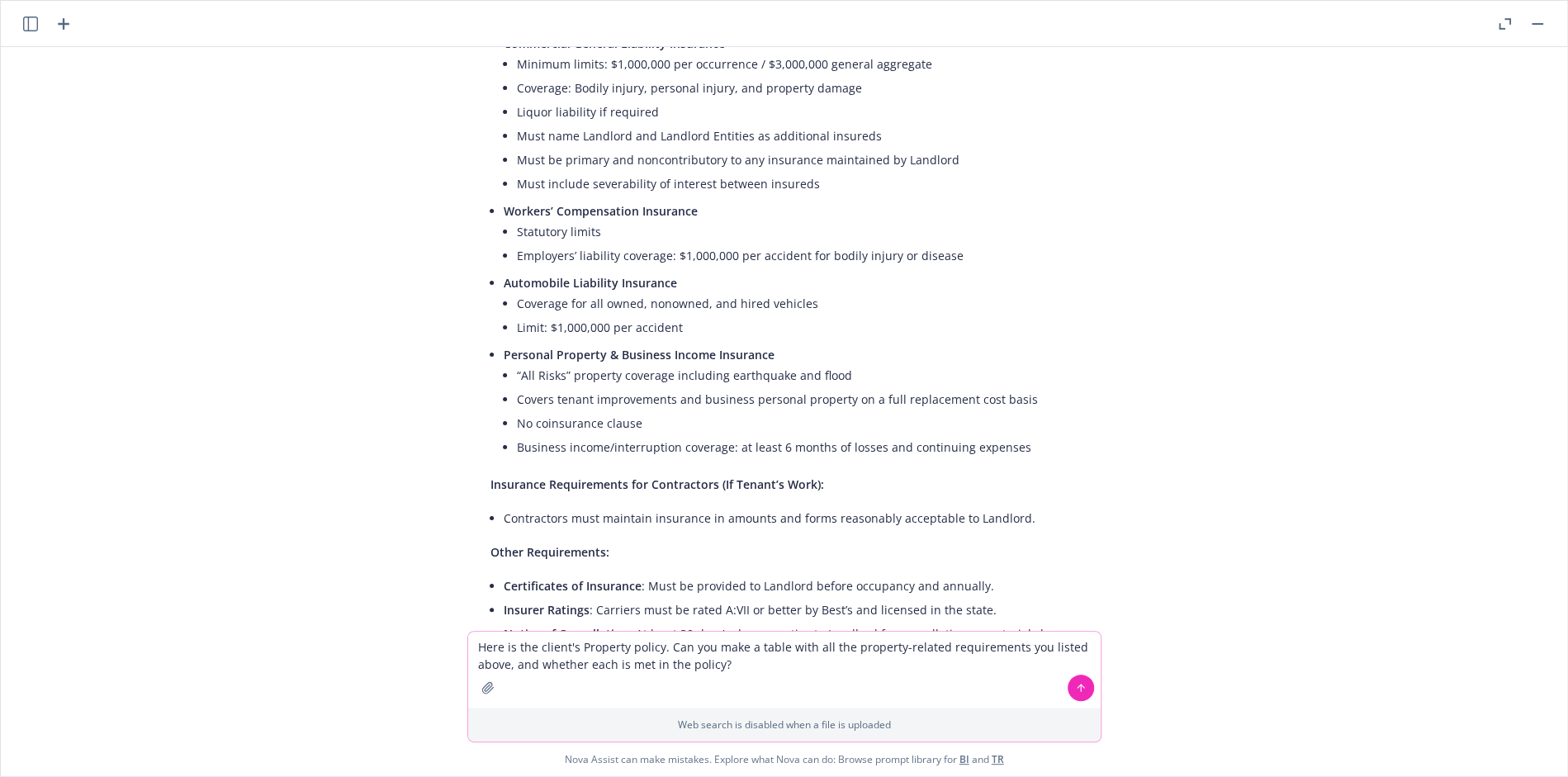
scroll to position [202, 0]
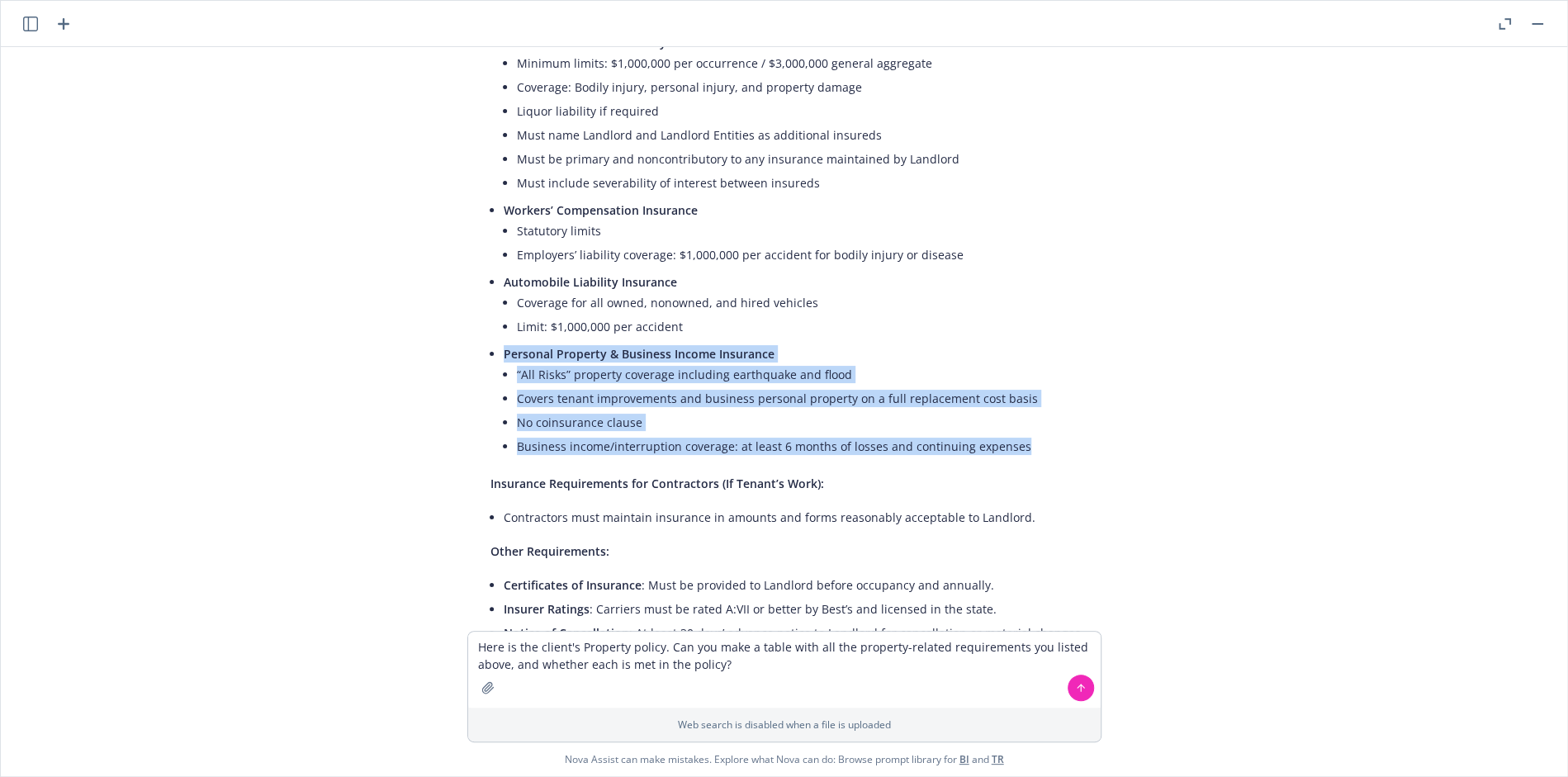
drag, startPoint x: 1019, startPoint y: 448, endPoint x: 400, endPoint y: 357, distance: 625.7
click at [401, 355] on div "pdf [DATE] - [GEOGRAPHIC_DATA] - AndrenaM (3K SF).pdf Can you pull out all the …" at bounding box center [784, 339] width 1553 height 584
copy li "Personal Property & Business Income Insurance “All Risks” property coverage inc…"
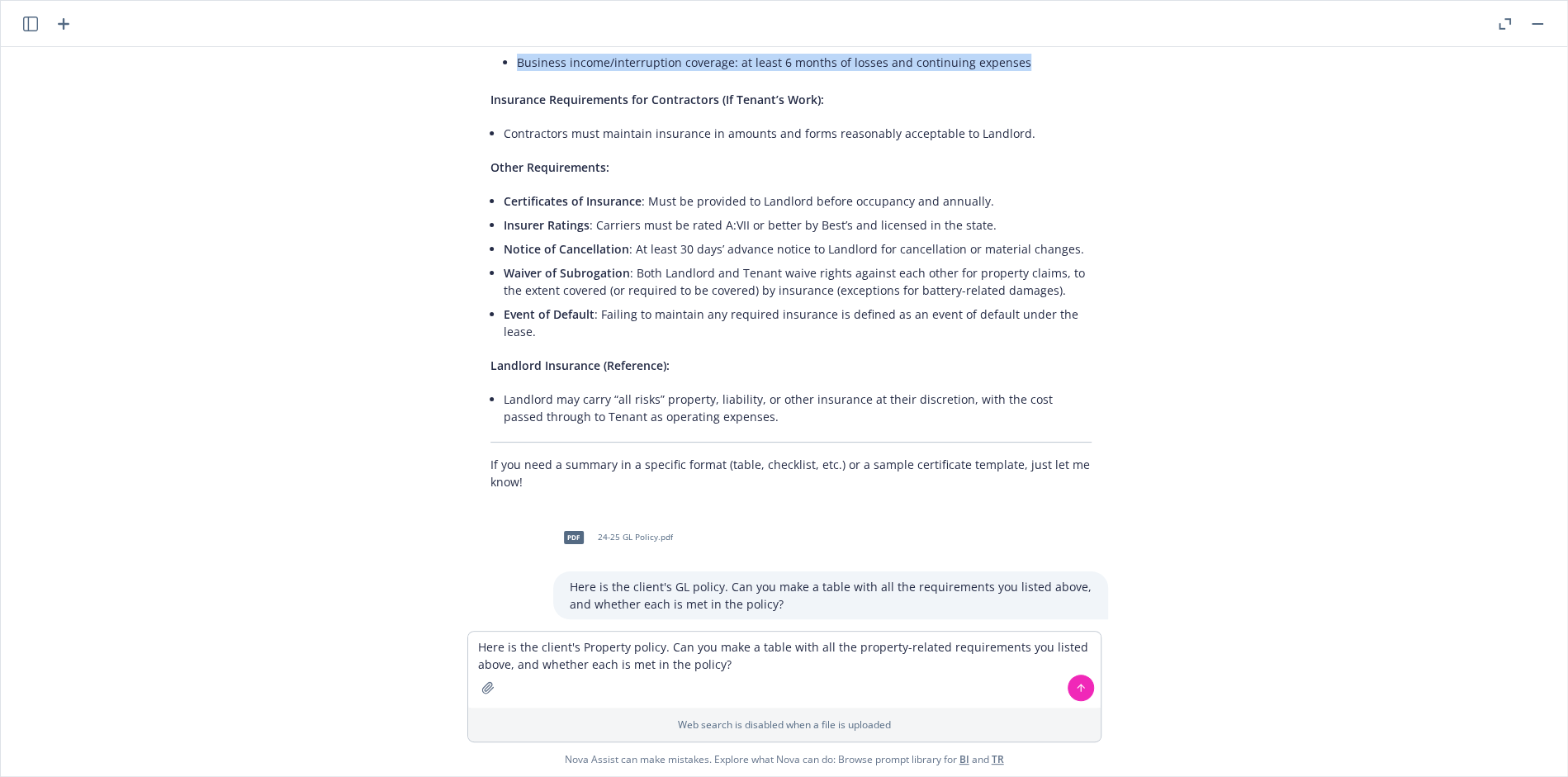
scroll to position [603, 0]
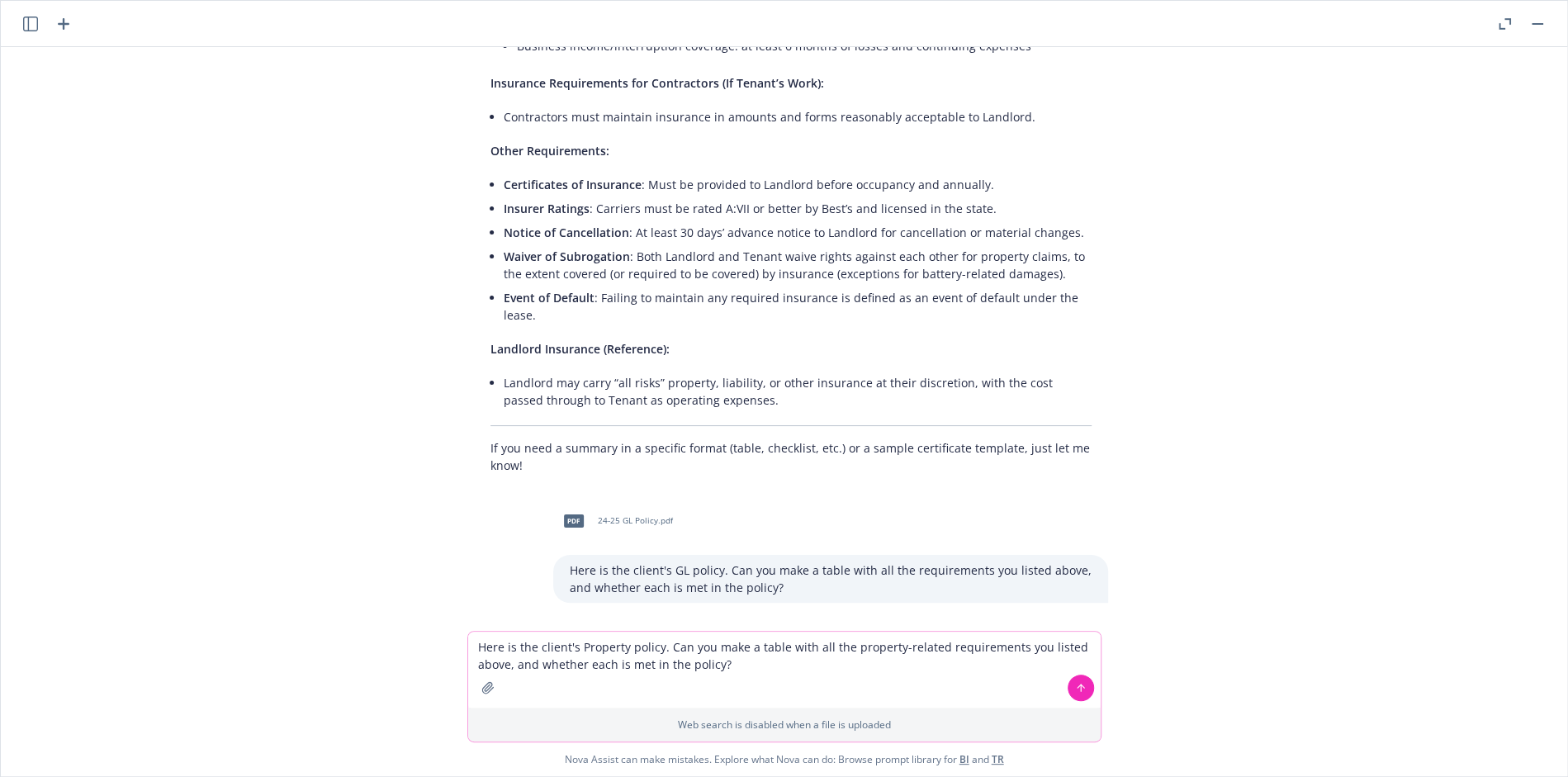
click at [760, 668] on textarea "Here is the client's Property policy. Can you make a table with all the propert…" at bounding box center [784, 670] width 632 height 76
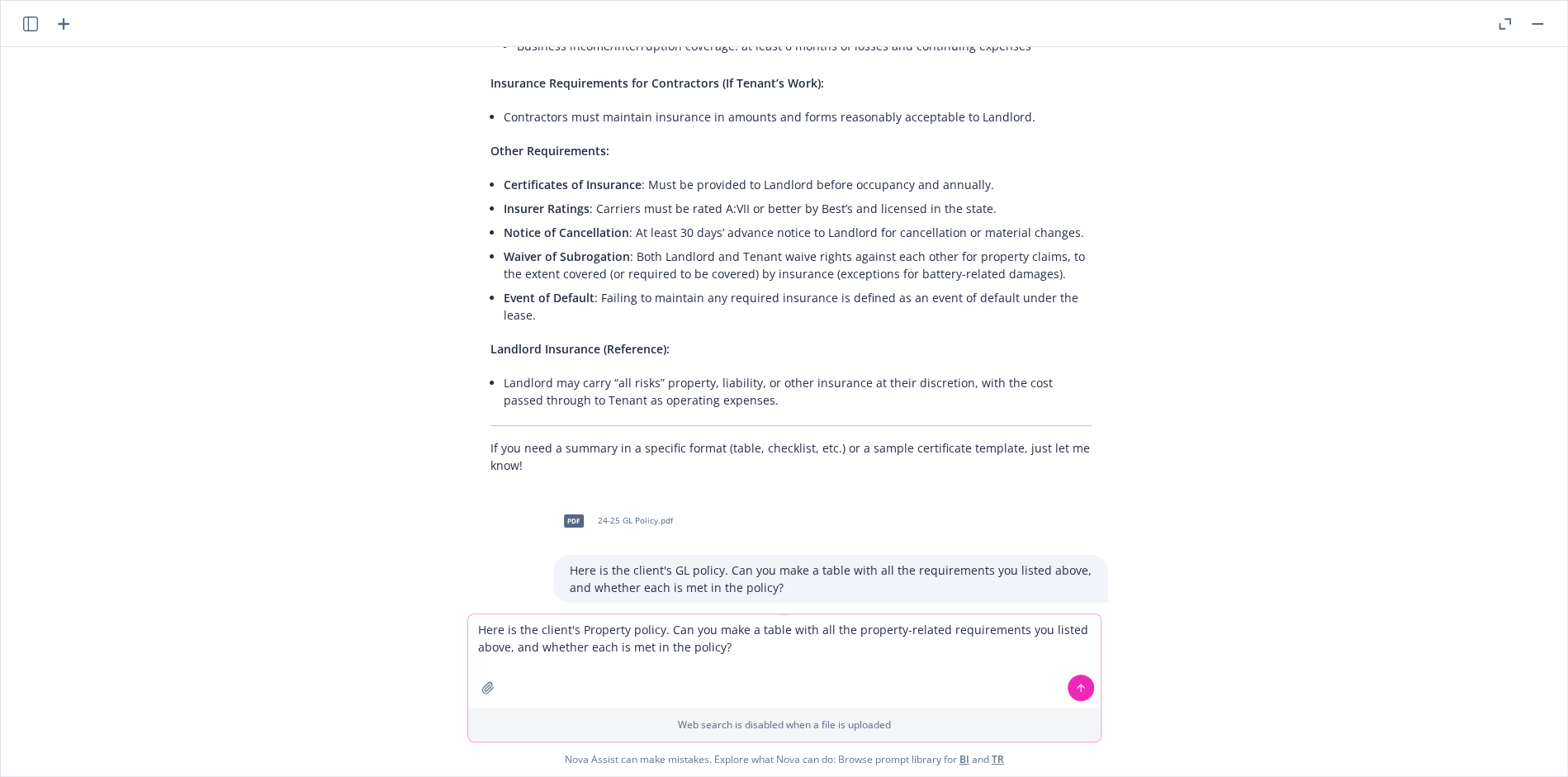
paste textarea "Personal Property & Business Income Insurance “All Risks” property coverage inc…"
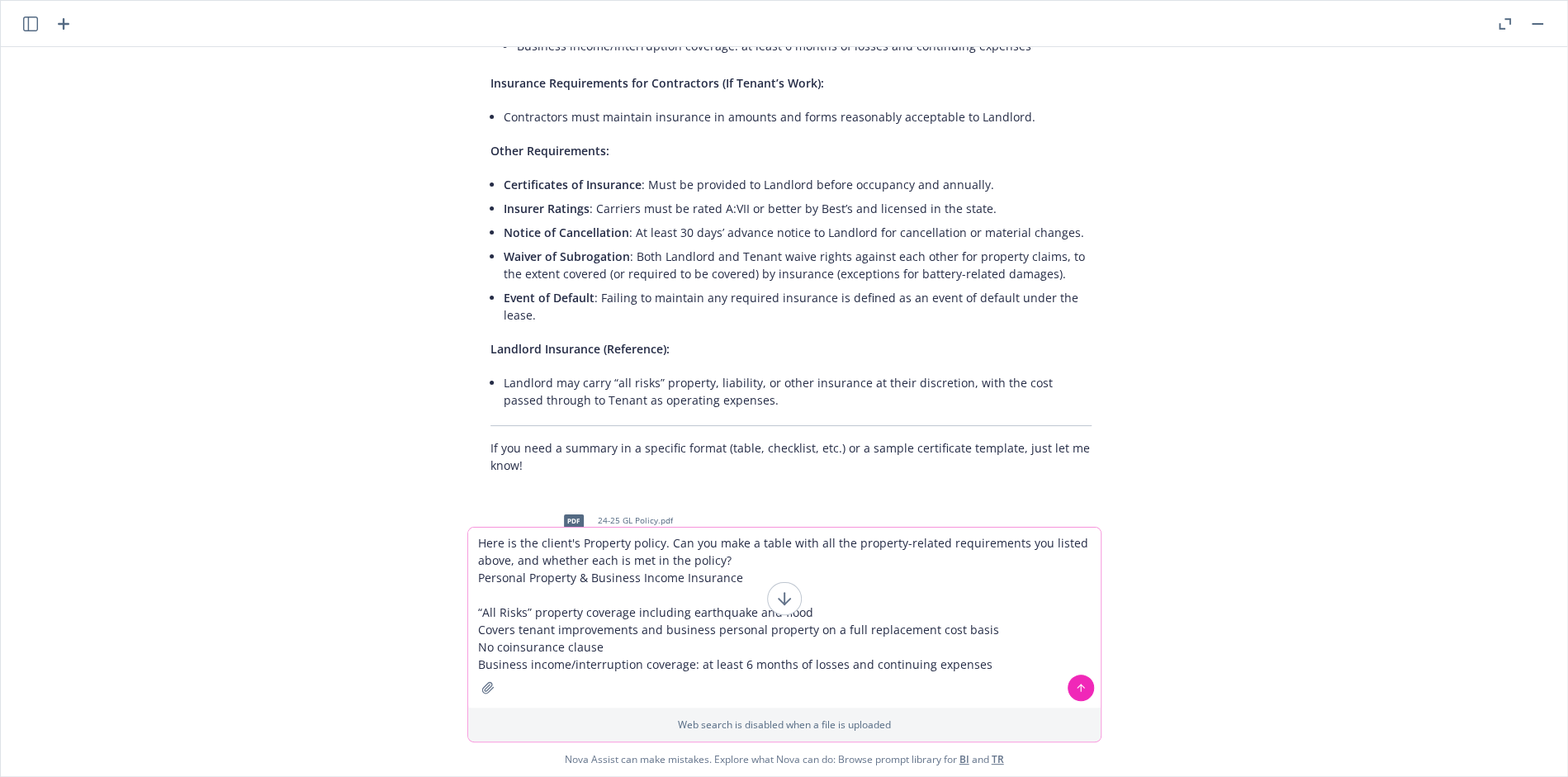
drag, startPoint x: 748, startPoint y: 579, endPoint x: 495, endPoint y: 585, distance: 253.1
click at [495, 585] on textarea "Here is the client's Property policy. Can you make a table with all the propert…" at bounding box center [784, 617] width 632 height 180
click at [729, 558] on textarea "Here is the client's Property policy. Can you make a table with all the propert…" at bounding box center [784, 617] width 632 height 180
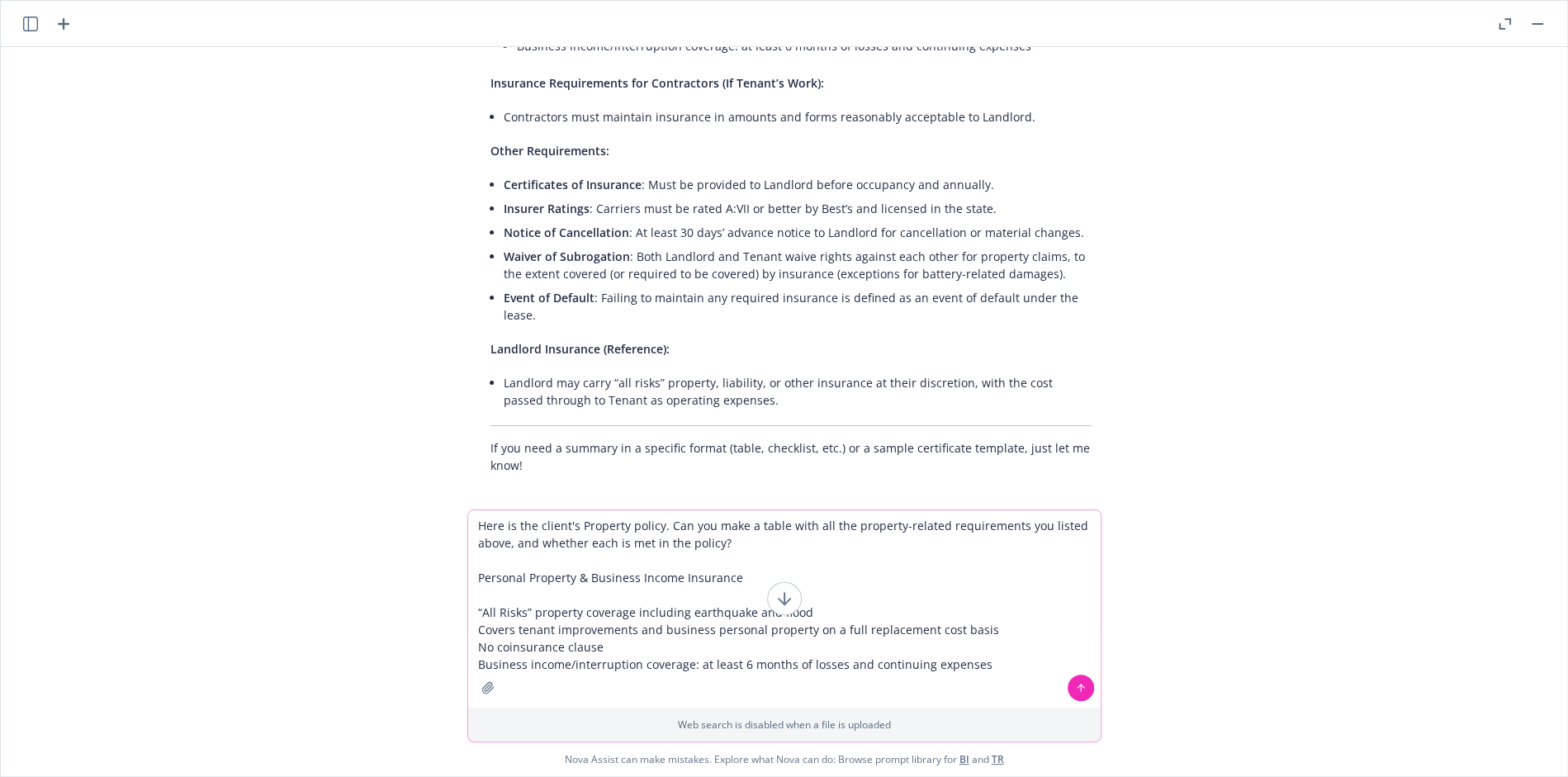
drag, startPoint x: 507, startPoint y: 541, endPoint x: 478, endPoint y: 542, distance: 29.0
click at [478, 542] on textarea "Here is the client's Property policy. Can you make a table with all the propert…" at bounding box center [784, 609] width 632 height 197
drag, startPoint x: 511, startPoint y: 543, endPoint x: 470, endPoint y: 544, distance: 41.0
click at [470, 544] on textarea "Here is the client's Property policy. Can you make a table with all the propert…" at bounding box center [784, 609] width 632 height 197
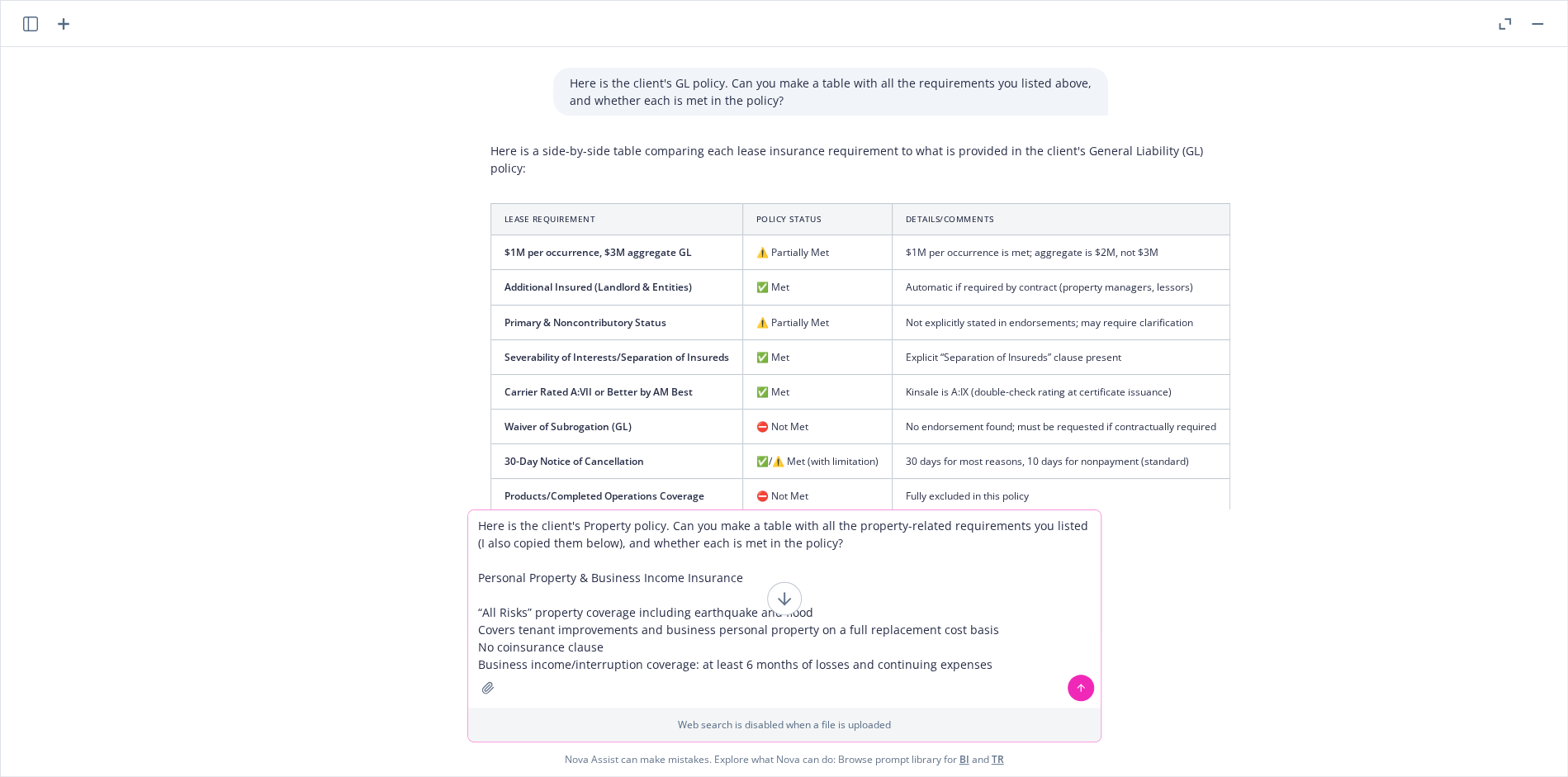
scroll to position [1800, 0]
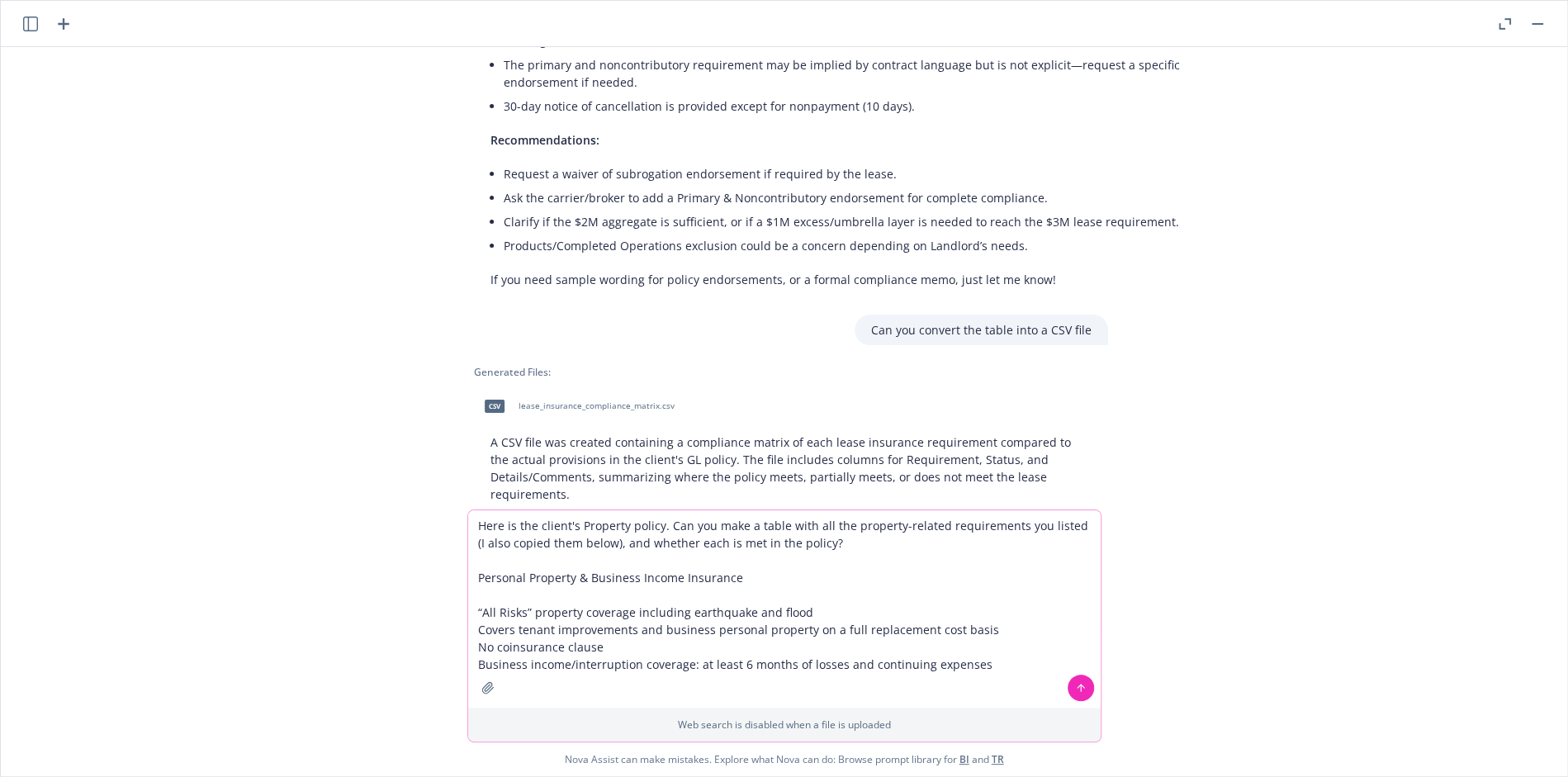
type textarea "Here is the client's Property policy. Can you make a table with all the propert…"
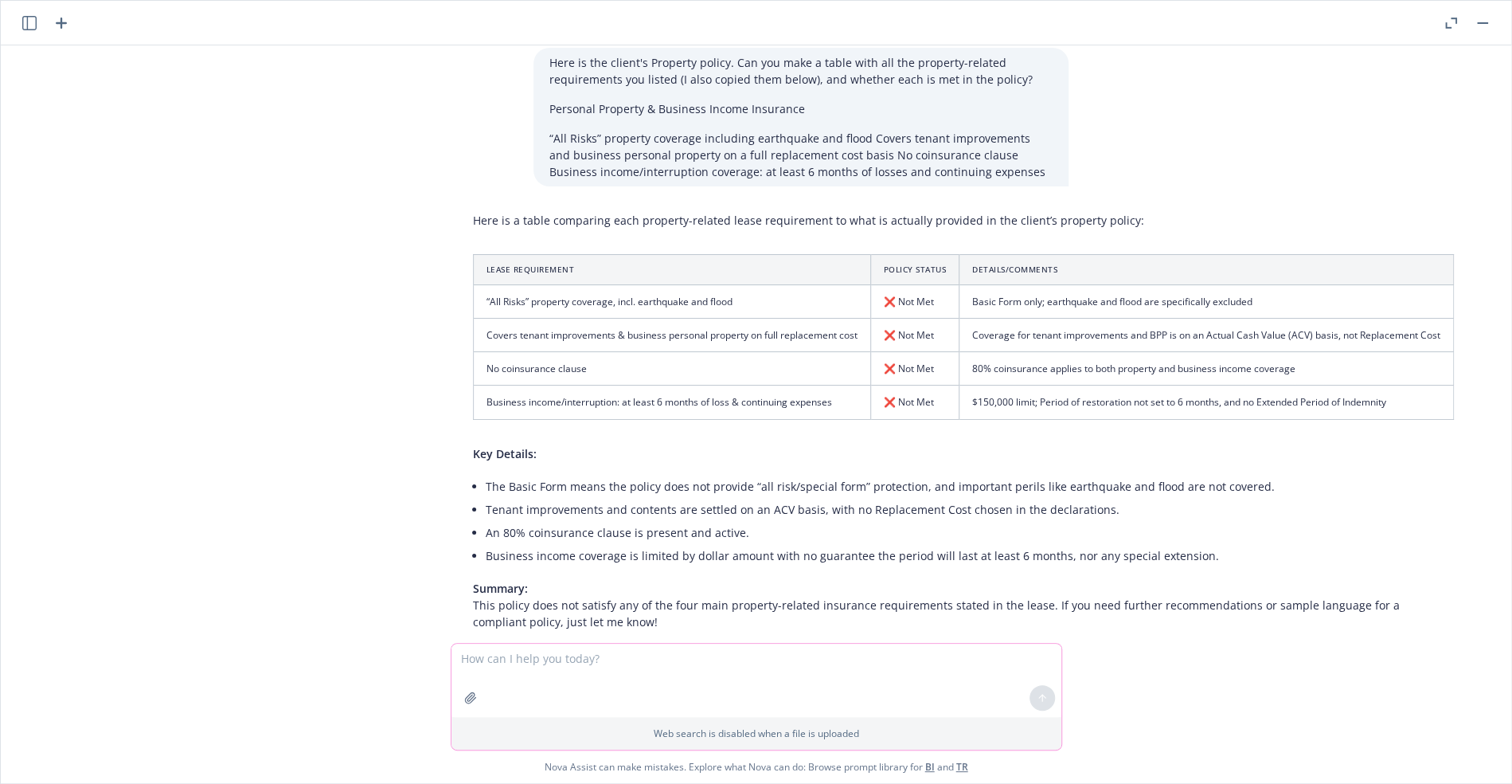
scroll to position [2243, 0]
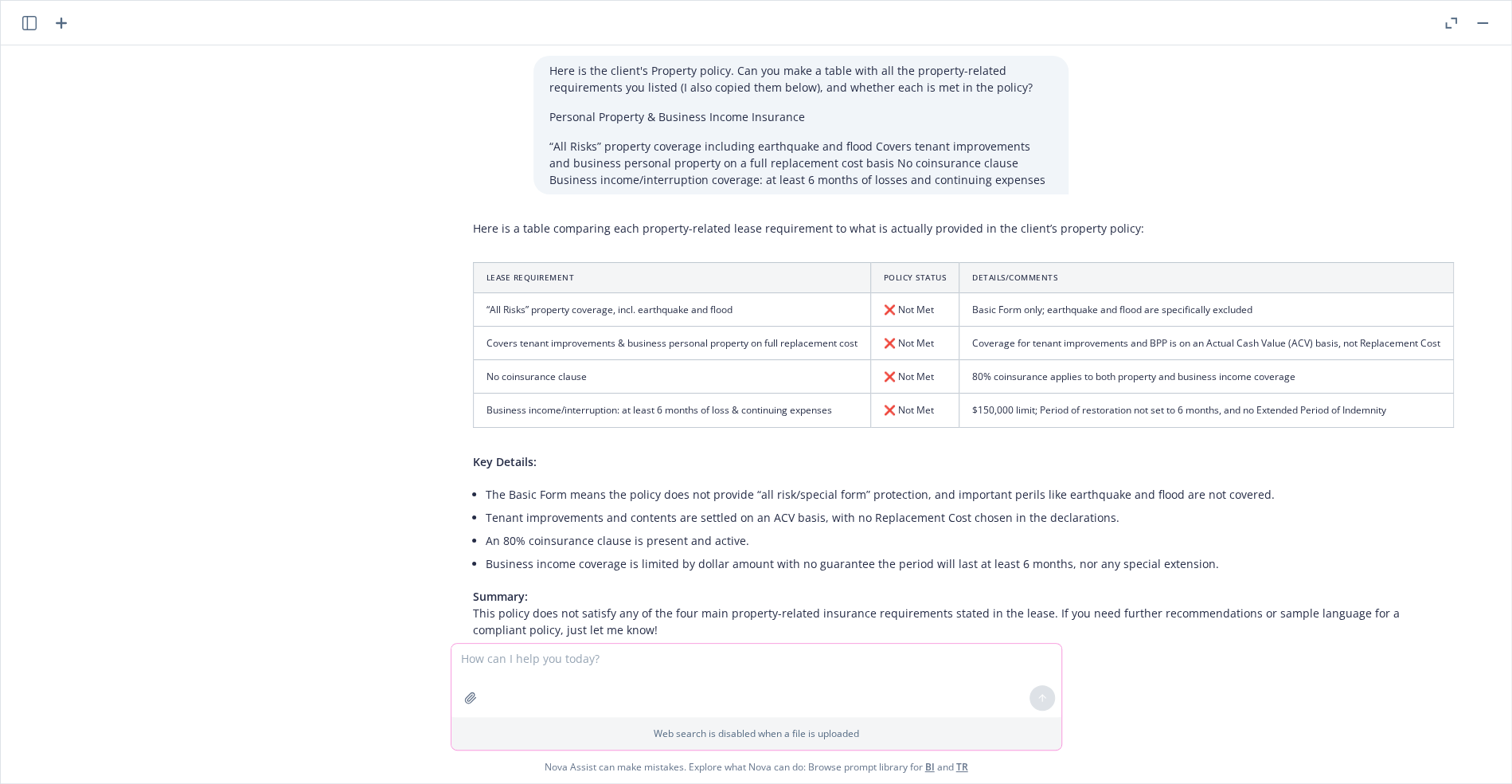
click at [596, 659] on textarea at bounding box center [756, 680] width 610 height 73
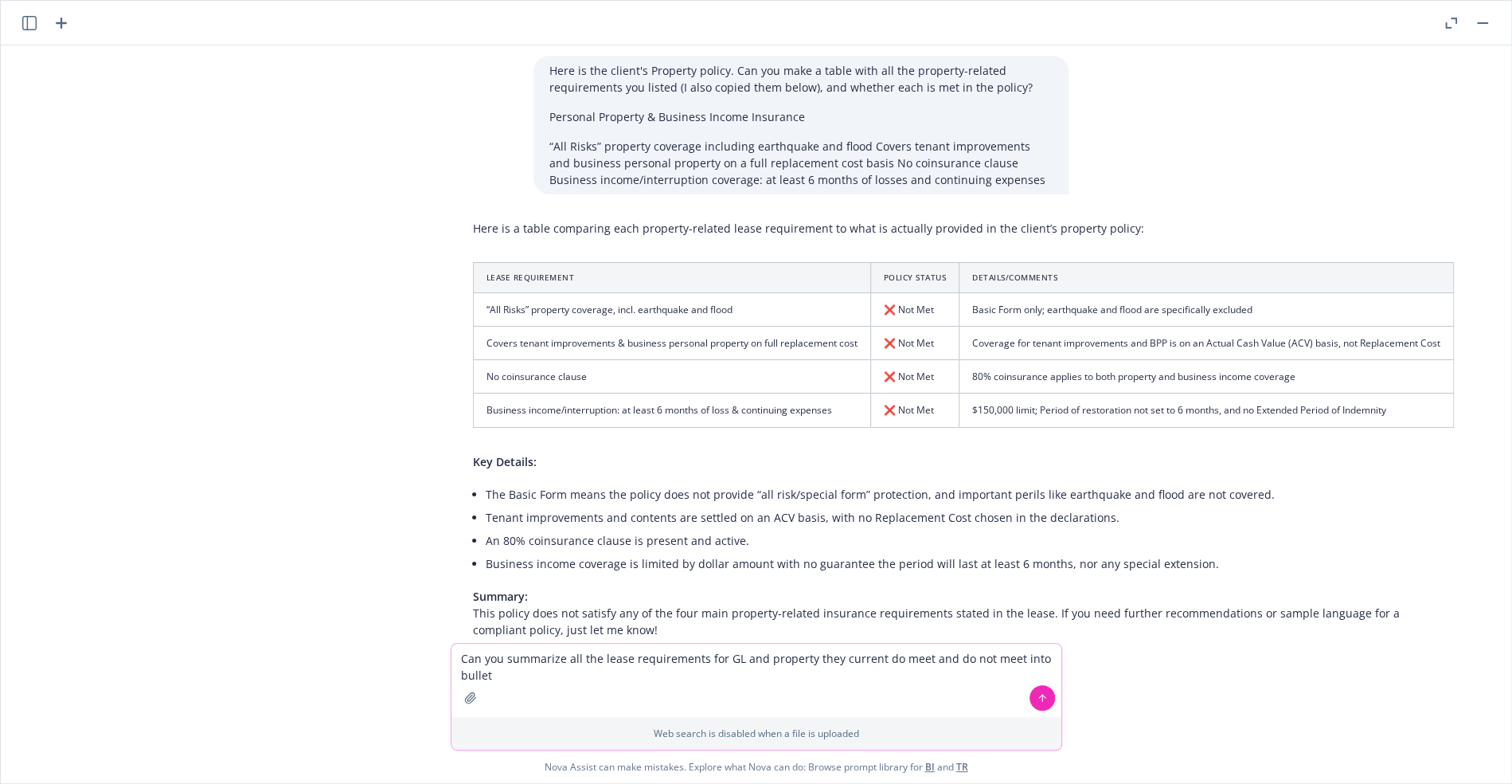
type textarea "Can you summarize all the lease requirements for GL and property they current d…"
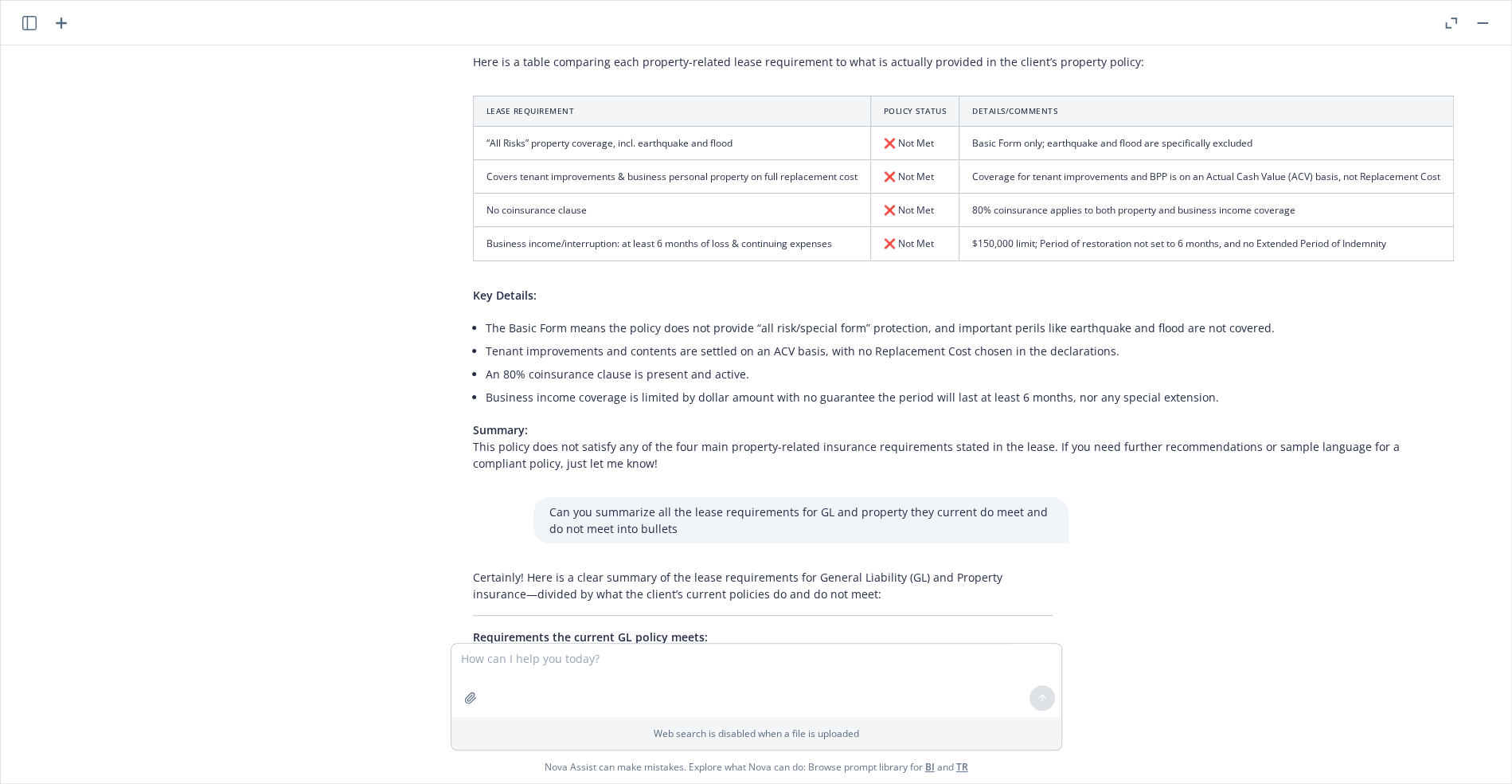
scroll to position [2636, 0]
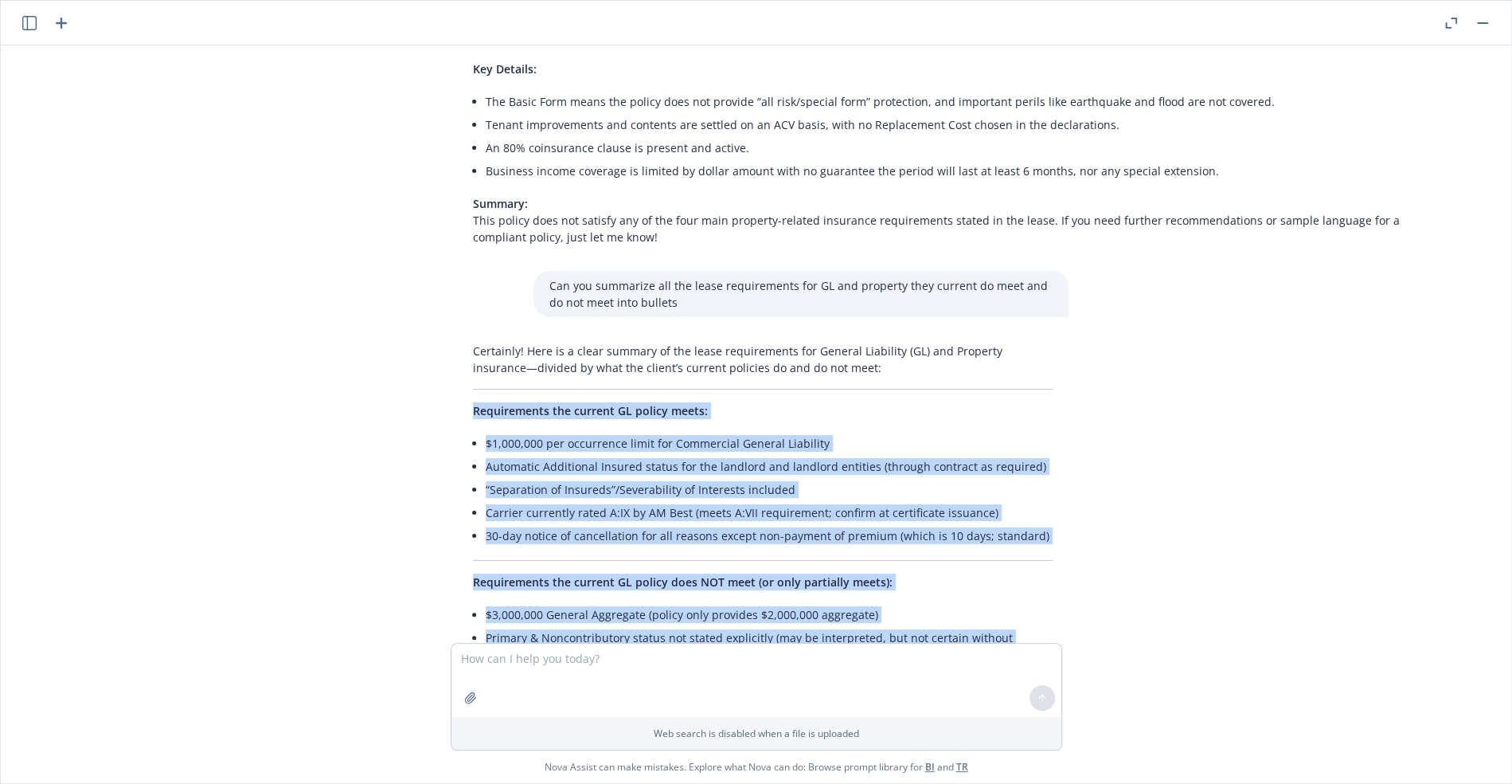
drag, startPoint x: 837, startPoint y: 422, endPoint x: 469, endPoint y: 356, distance: 373.9
click at [469, 356] on div "Certainly! Here is a clear summary of the lease requirements for General Liabil…" at bounding box center [763, 754] width 611 height 835
copy div "Loremipsumdo sit ametcon AD elitse doeiu: $8,530,990 tem incididunt utlab etd M…"
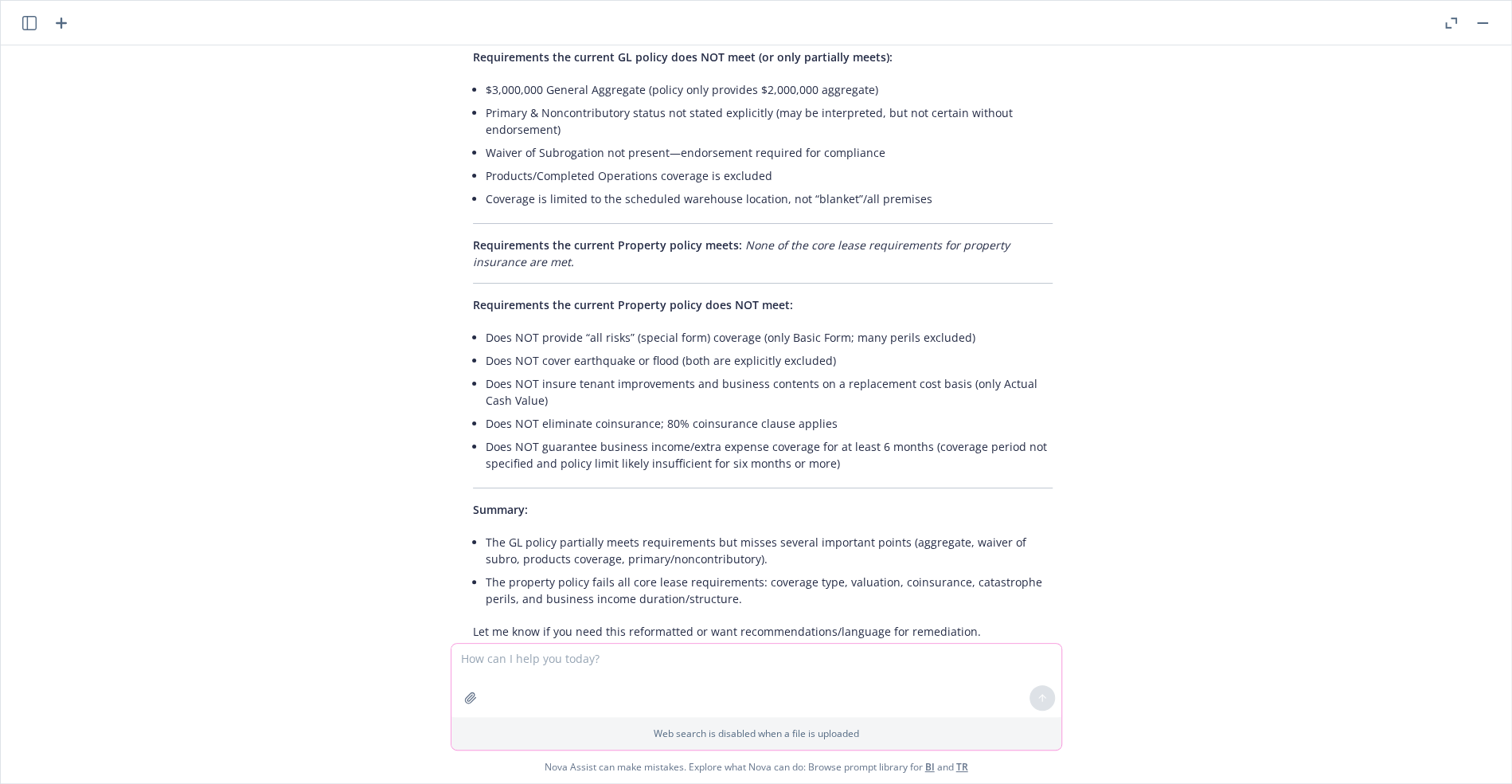
click at [586, 681] on textarea at bounding box center [756, 680] width 610 height 73
type textarea "Is it standard on a property policy to require replacement cost basis instead o…"
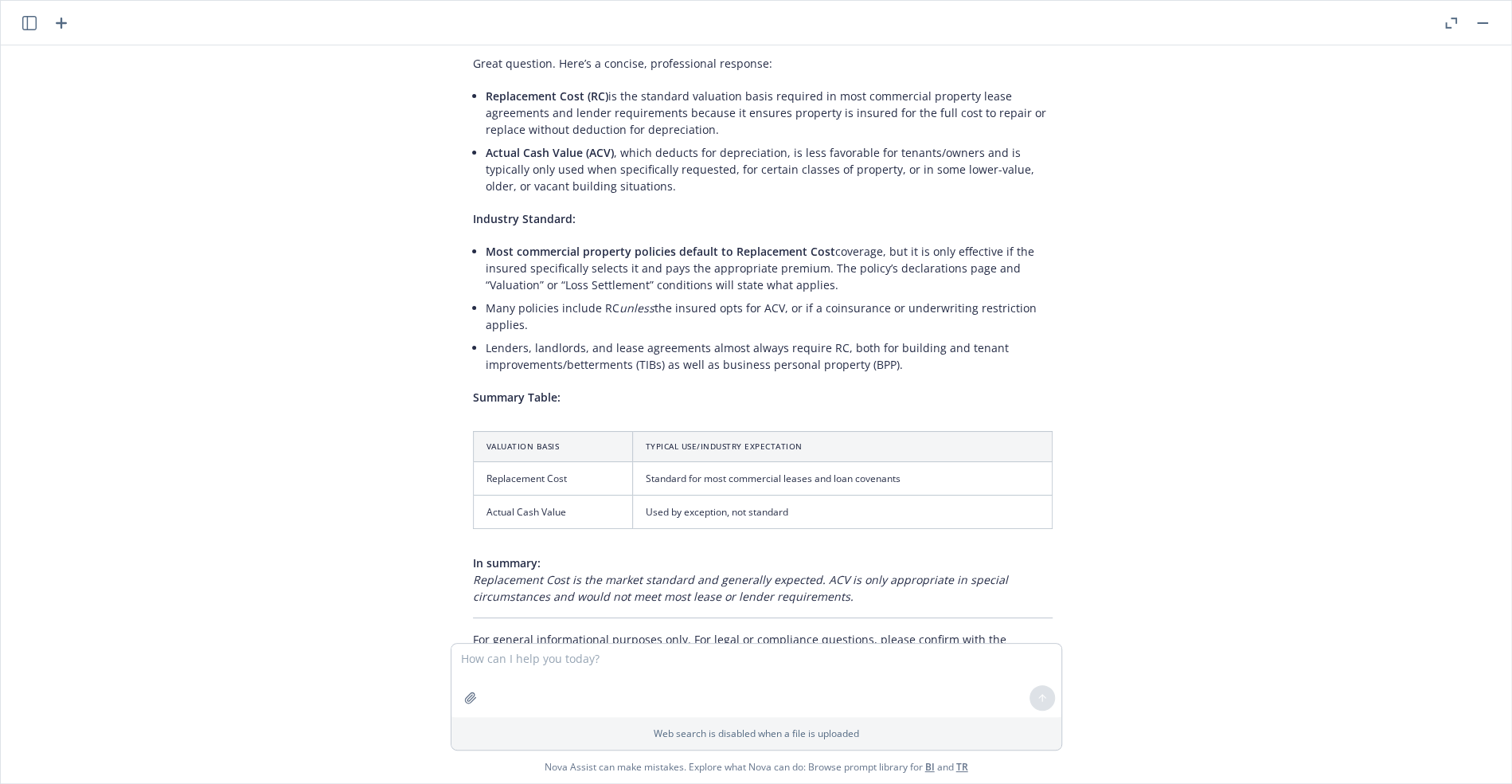
scroll to position [3828, 0]
type textarea "where in the GL policy does it require products/completed operations coverage"
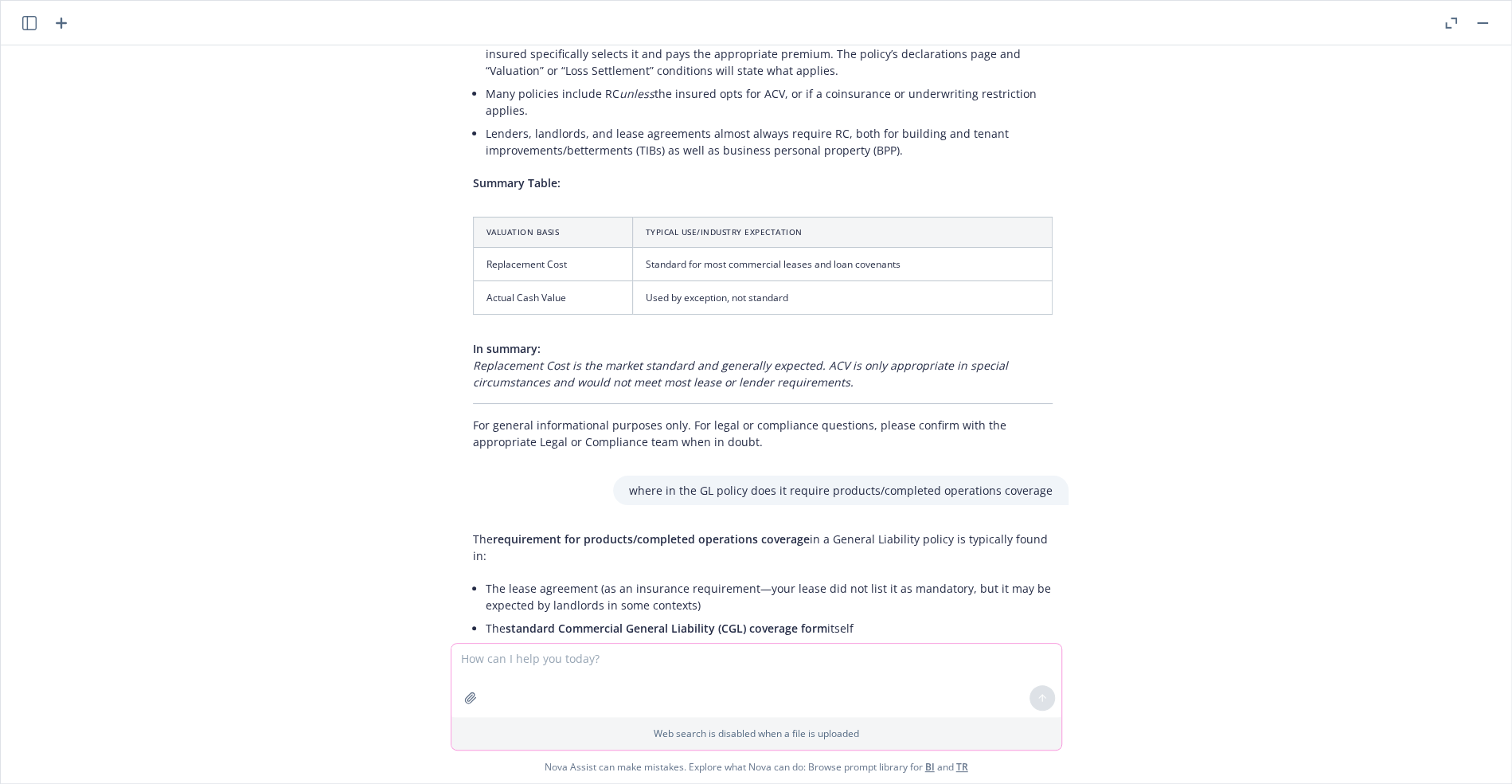
scroll to position [4530, 0]
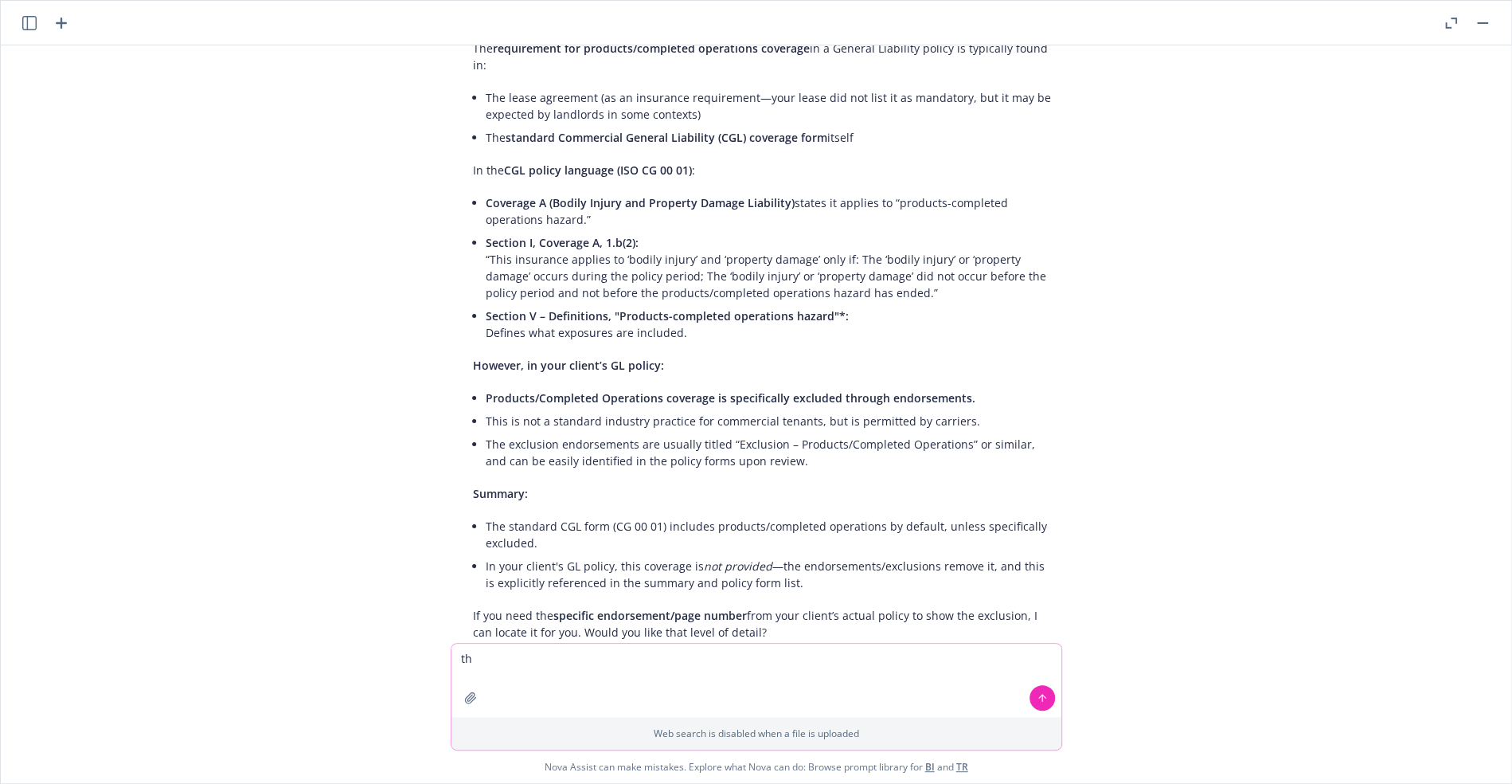
type textarea "t"
type textarea "So there is no requirement for Products/Completed Operations coverage included …"
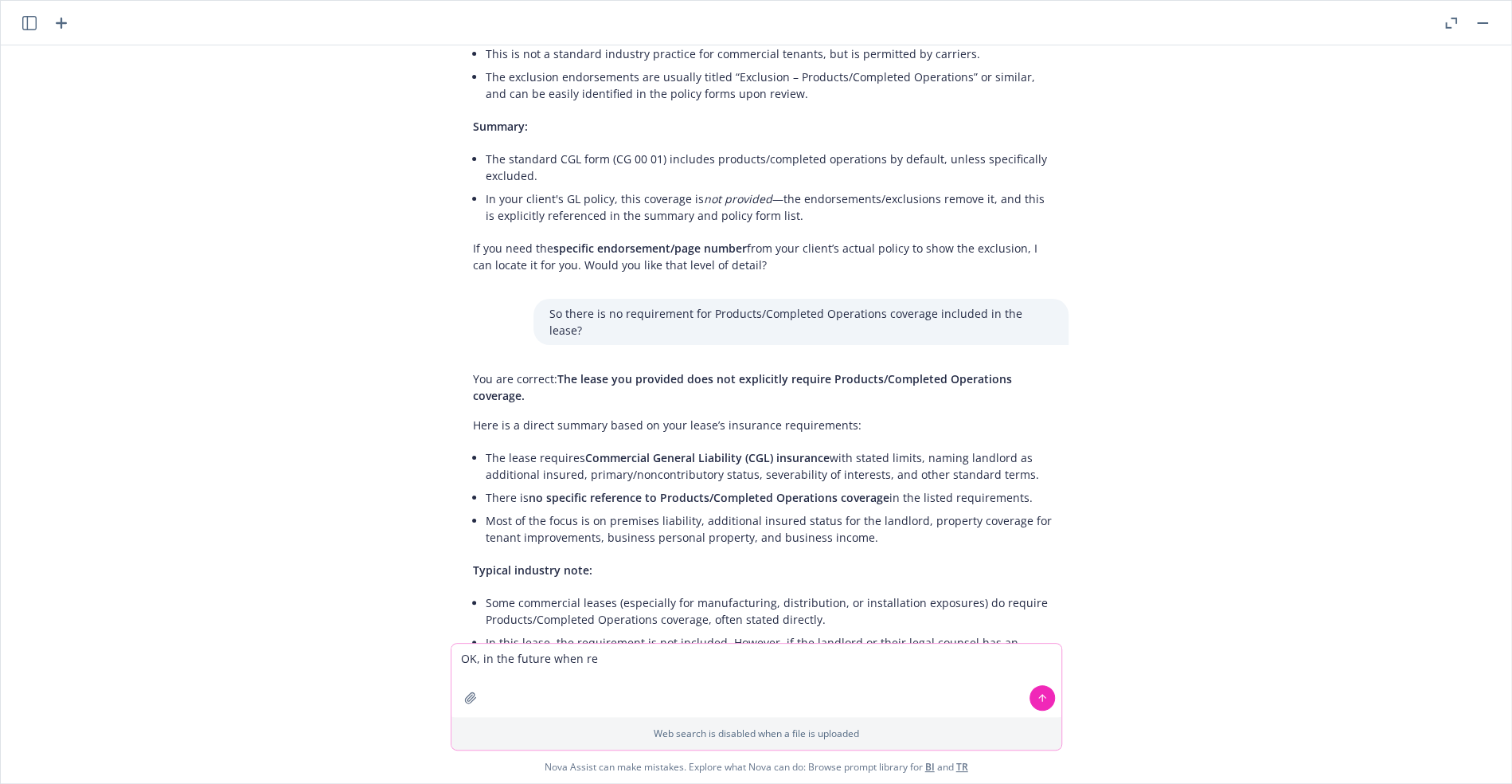
scroll to position [5076, 0]
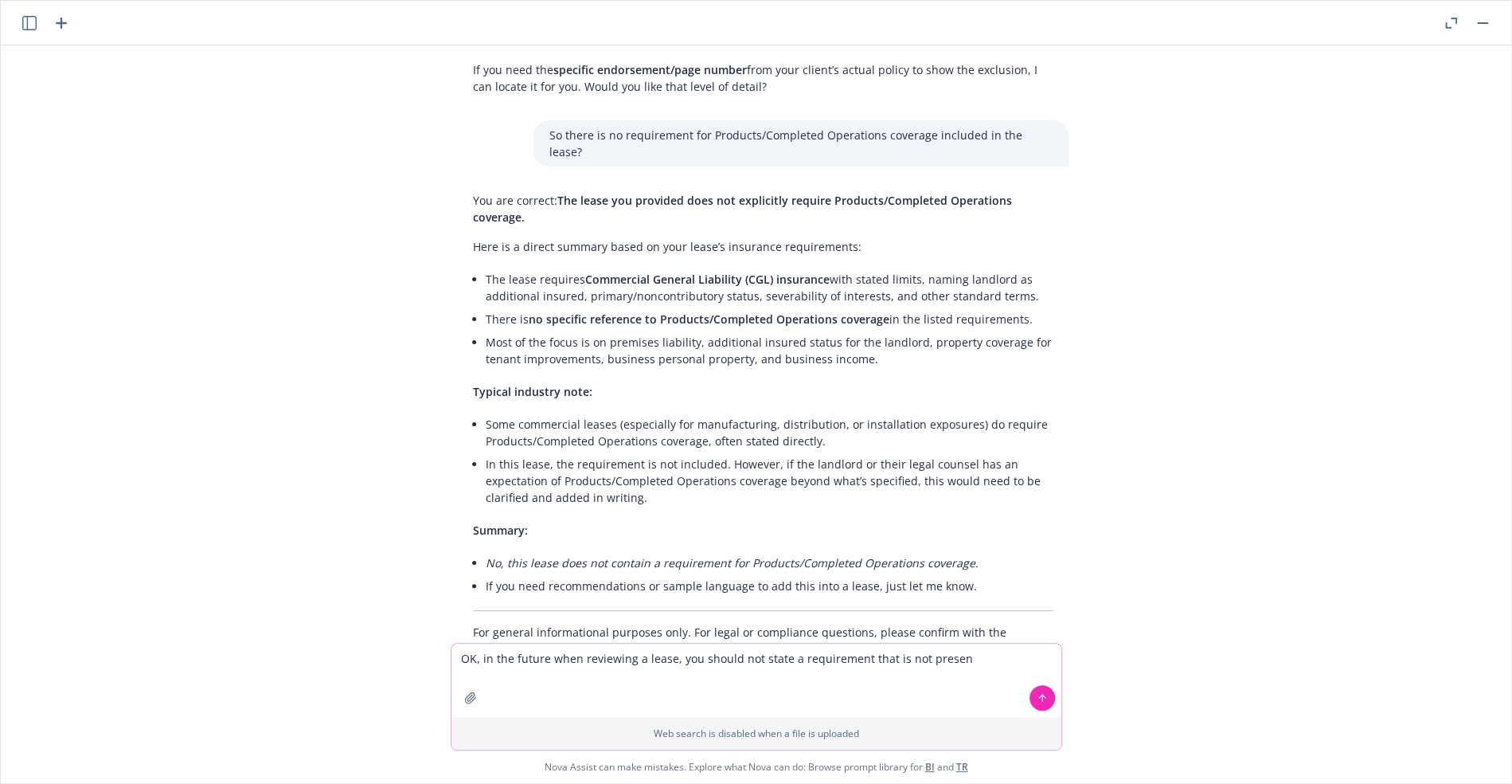
type textarea "OK, in the future when reviewing a lease, you should not state a requirement th…"
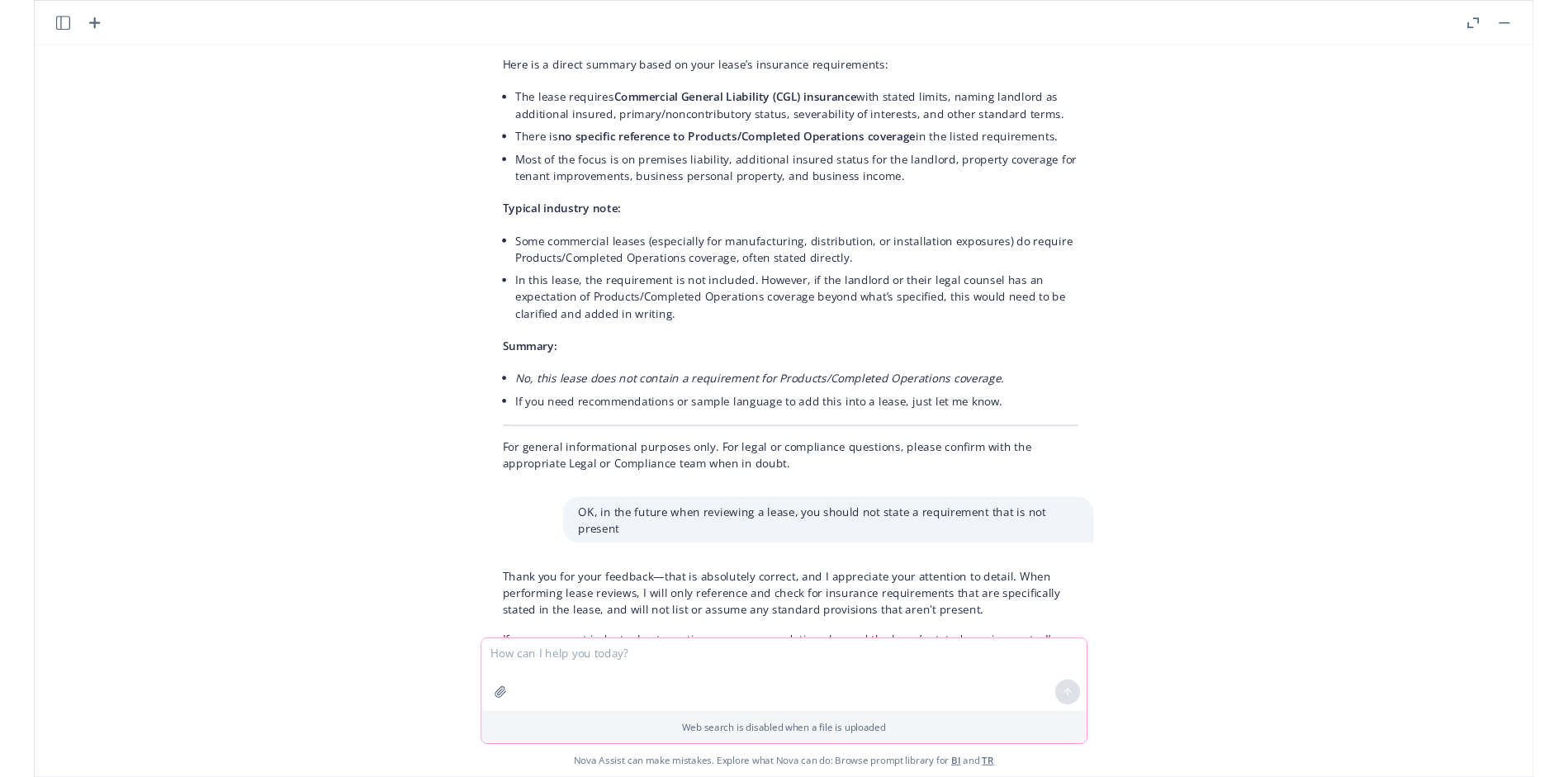
scroll to position [5477, 0]
